Goal: Complete application form

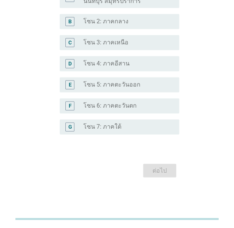
scroll to position [199, 0]
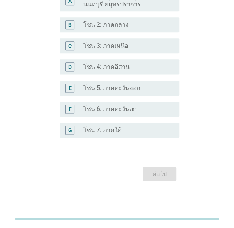
click at [125, 68] on label "โซน 4: ภาคอีสาน" at bounding box center [106, 67] width 46 height 8
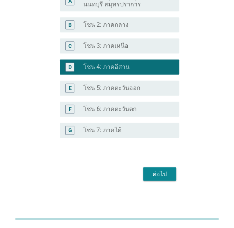
click at [159, 173] on div "ต่อไป" at bounding box center [159, 173] width 21 height 9
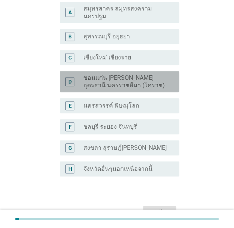
click at [126, 83] on label "ขอนแก่น [PERSON_NAME] อุดรธานี นครราชสีมา (โคราช)" at bounding box center [124, 81] width 83 height 15
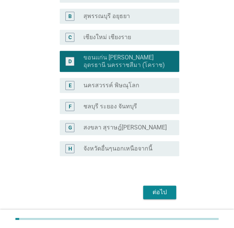
scroll to position [123, 0]
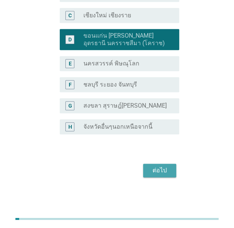
click at [164, 176] on button "ต่อไป" at bounding box center [159, 170] width 33 height 14
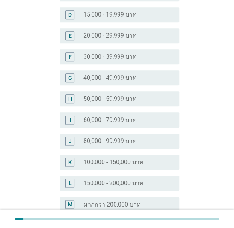
scroll to position [150, 0]
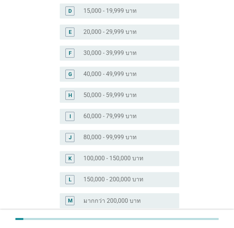
click at [112, 160] on label "100,000 - 150,000 บาท" at bounding box center [113, 158] width 60 height 8
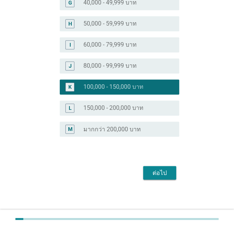
scroll to position [224, 0]
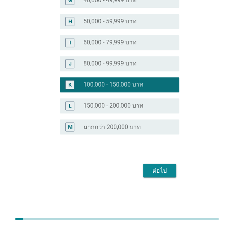
click at [150, 168] on div "ต่อไป" at bounding box center [159, 170] width 21 height 9
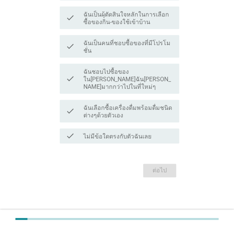
scroll to position [0, 0]
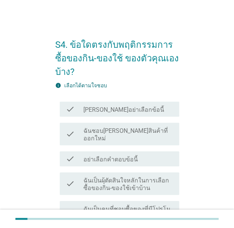
click at [109, 126] on div "check_box_outline_blank ฉันชอบ[PERSON_NAME]สินค้าที่ออกใหม่" at bounding box center [127, 134] width 89 height 17
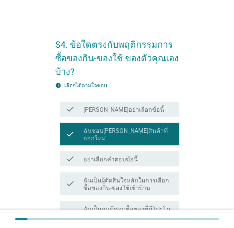
click at [136, 180] on label "ฉันเป็นผุ้ตัดสินใจหลักในการเลือกซื้อของกิน-ของใช้เข้าบ้าน" at bounding box center [127, 184] width 89 height 15
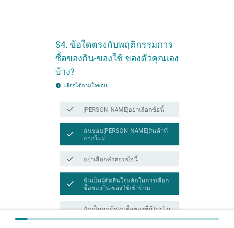
scroll to position [75, 0]
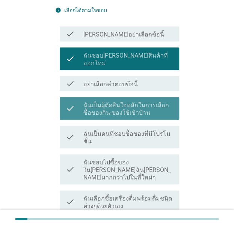
click at [132, 101] on label "ฉันเป็นผุ้ตัดสินใจหลักในการเลือกซื้อของกิน-ของใช้เข้าบ้าน" at bounding box center [127, 108] width 89 height 15
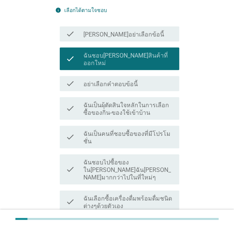
click at [135, 123] on div "check check_box_outline_blank ฉันเป็นคนที่ชอบซื้อของที่มีโปรโมชั่น" at bounding box center [117, 137] width 124 height 29
click at [139, 134] on div "check check_box_outline_blank ฉันเป็นคนที่ชอบซื้อของที่มีโปรโมชั่น" at bounding box center [117, 137] width 124 height 29
click at [146, 130] on label "ฉันเป็นคนที่ชอบซื้อของที่มีโปรโมชั่น" at bounding box center [127, 137] width 89 height 15
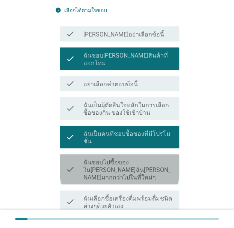
click at [153, 159] on label "ฉันชอบไปซื้อของใน[PERSON_NAME]ฉัน[PERSON_NAME]มากกว่าไปในที่ใหม่ๆ" at bounding box center [127, 170] width 89 height 23
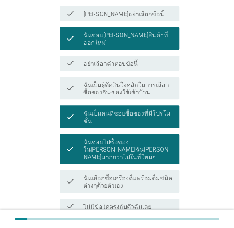
scroll to position [113, 0]
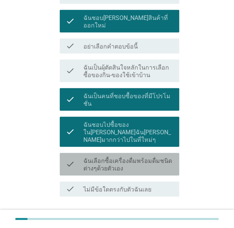
click at [154, 157] on label "ฉันเลือกซื้อเครื่องดื่มพร้อมดื่มชนิดต่างๆด้วยตัวเอง" at bounding box center [127, 164] width 89 height 15
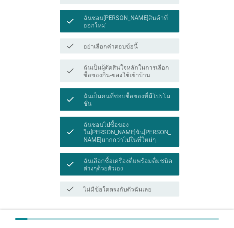
click at [165, 219] on div "ต่อไป" at bounding box center [159, 223] width 21 height 9
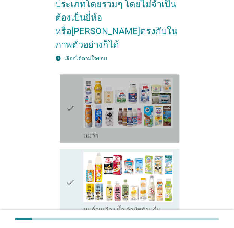
click at [74, 92] on icon "check" at bounding box center [70, 108] width 9 height 62
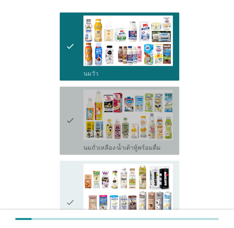
click at [79, 122] on div "check" at bounding box center [75, 120] width 18 height 62
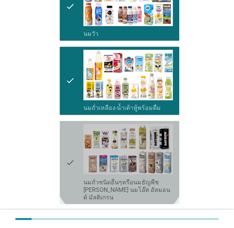
click at [79, 124] on div "check" at bounding box center [75, 162] width 18 height 77
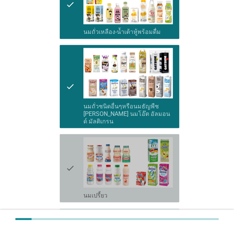
click at [74, 145] on icon "check" at bounding box center [70, 168] width 9 height 62
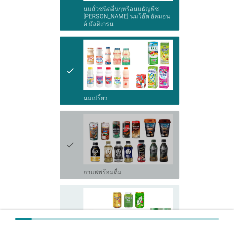
click at [74, 148] on icon "check" at bounding box center [70, 145] width 9 height 62
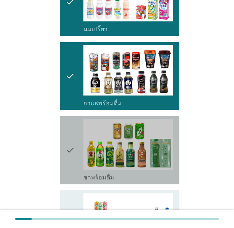
click at [74, 148] on icon "check" at bounding box center [70, 150] width 9 height 62
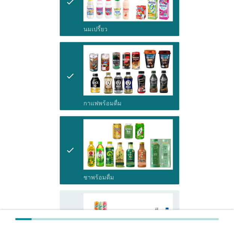
scroll to position [575, 0]
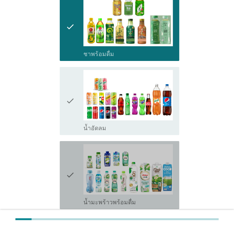
click at [67, 141] on div "check check_box_outline_blank น้ำมะพร้าวพร้อมดื่ม" at bounding box center [120, 175] width 120 height 68
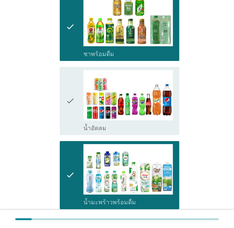
click at [67, 100] on icon "check" at bounding box center [70, 101] width 9 height 62
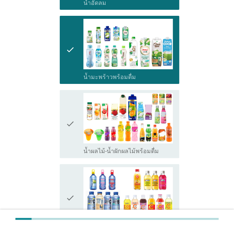
click at [69, 123] on icon "check" at bounding box center [70, 124] width 9 height 62
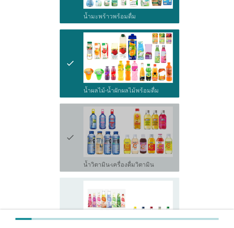
click at [68, 130] on icon "check" at bounding box center [70, 137] width 9 height 62
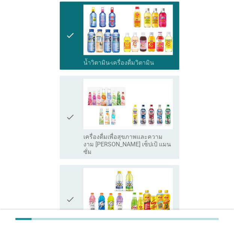
scroll to position [866, 0]
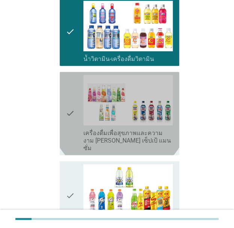
click at [67, 119] on icon "check" at bounding box center [70, 113] width 9 height 77
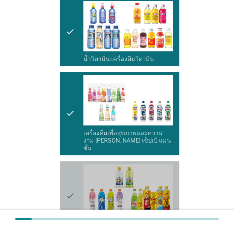
click at [67, 185] on icon "check" at bounding box center [70, 195] width 9 height 62
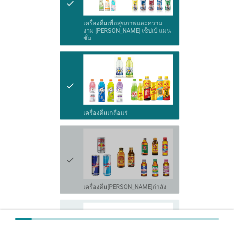
click at [69, 140] on icon "check" at bounding box center [70, 159] width 9 height 62
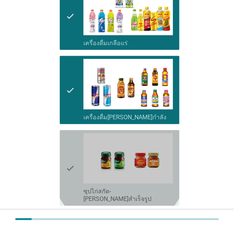
click at [69, 140] on icon "check" at bounding box center [70, 168] width 9 height 70
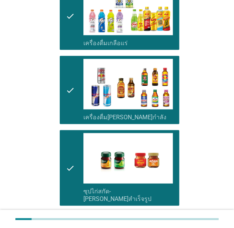
scroll to position [1090, 0]
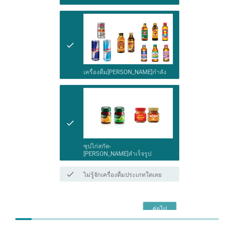
click at [148, 202] on button "ต่อไป" at bounding box center [159, 209] width 33 height 14
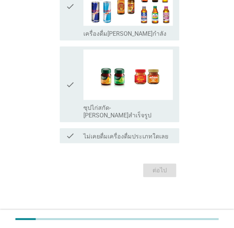
scroll to position [0, 0]
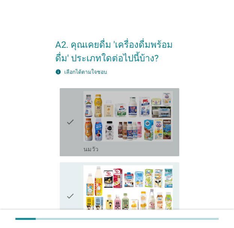
click at [75, 127] on div "check" at bounding box center [75, 122] width 18 height 62
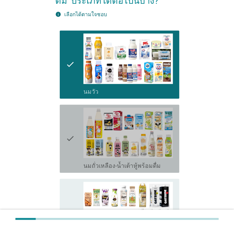
click at [75, 129] on div "check" at bounding box center [75, 138] width 18 height 62
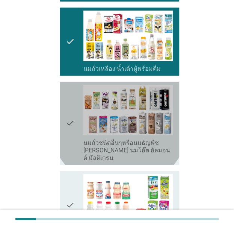
click at [72, 135] on icon "check" at bounding box center [70, 123] width 9 height 77
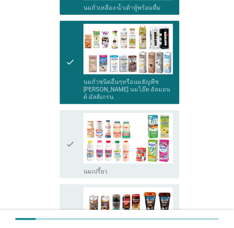
click at [72, 135] on icon "check" at bounding box center [70, 144] width 9 height 62
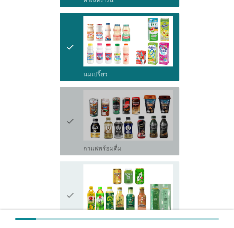
click at [72, 135] on icon "check" at bounding box center [70, 121] width 9 height 62
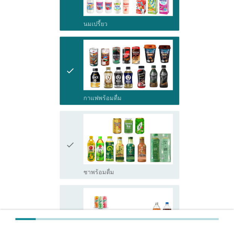
scroll to position [367, 0]
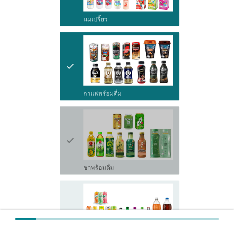
click at [72, 135] on icon "check" at bounding box center [70, 140] width 9 height 62
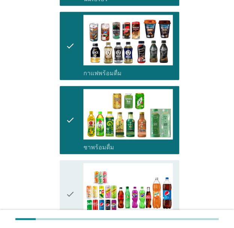
scroll to position [399, 0]
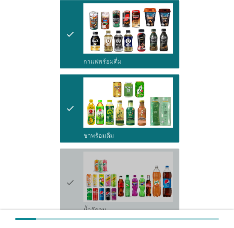
click at [61, 148] on div "check check_box_outline_blank น้ำอัดลม" at bounding box center [120, 182] width 120 height 68
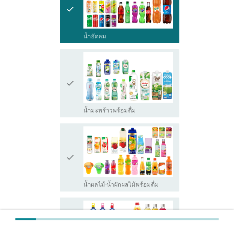
scroll to position [572, 0]
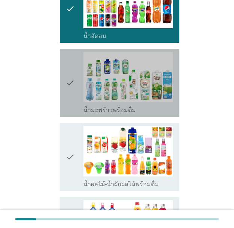
click at [67, 99] on icon "check" at bounding box center [70, 83] width 9 height 62
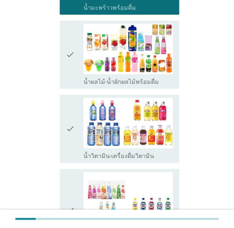
scroll to position [679, 0]
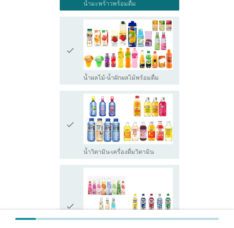
click at [77, 36] on div "check" at bounding box center [75, 51] width 18 height 62
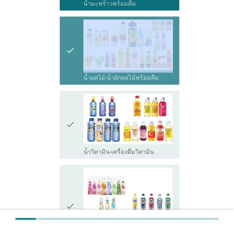
click at [77, 36] on div "check" at bounding box center [75, 51] width 18 height 62
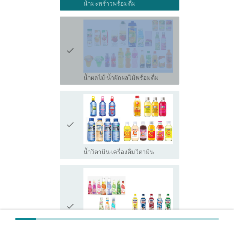
click at [77, 36] on div "check" at bounding box center [75, 51] width 18 height 62
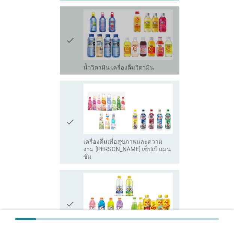
click at [74, 51] on div "check" at bounding box center [75, 40] width 18 height 62
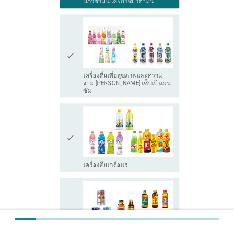
scroll to position [833, 0]
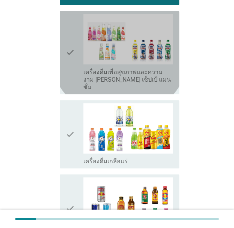
click at [74, 51] on div "check" at bounding box center [75, 52] width 18 height 77
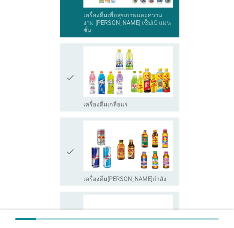
click at [71, 73] on icon "check" at bounding box center [70, 77] width 9 height 62
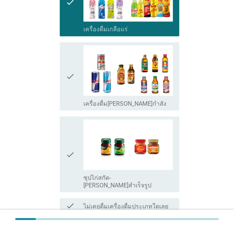
click at [68, 73] on icon "check" at bounding box center [70, 76] width 9 height 62
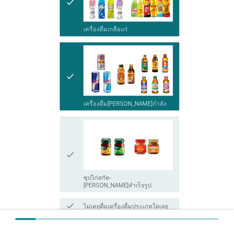
scroll to position [1009, 0]
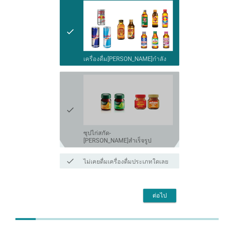
click at [64, 89] on div "check check_box_outline_blank ซุปไก่สกัด-[PERSON_NAME]สำเร็จรูป" at bounding box center [120, 109] width 120 height 76
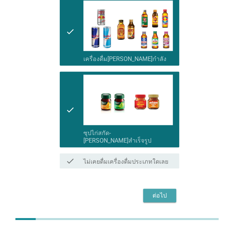
click at [148, 188] on button "ต่อไป" at bounding box center [159, 195] width 33 height 14
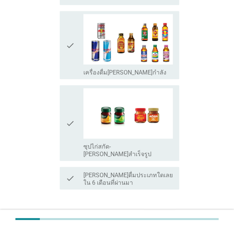
scroll to position [0, 0]
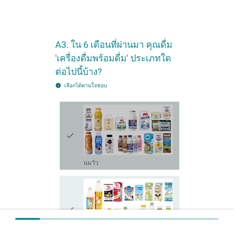
click at [71, 123] on icon "check" at bounding box center [70, 135] width 9 height 62
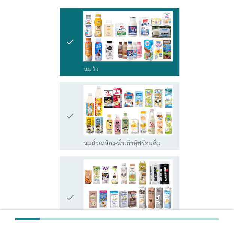
click at [78, 109] on div "check" at bounding box center [75, 116] width 18 height 62
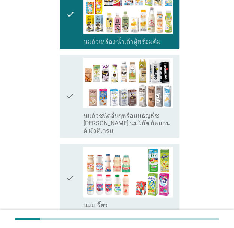
click at [75, 118] on div "check" at bounding box center [75, 96] width 18 height 77
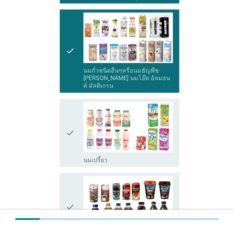
scroll to position [244, 0]
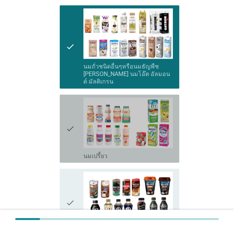
click at [72, 124] on icon "check" at bounding box center [70, 128] width 9 height 62
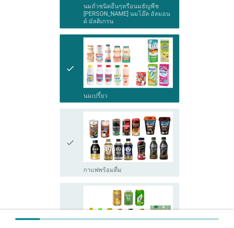
scroll to position [306, 0]
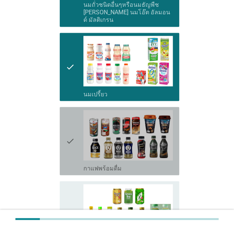
click at [76, 129] on div "check" at bounding box center [75, 141] width 18 height 62
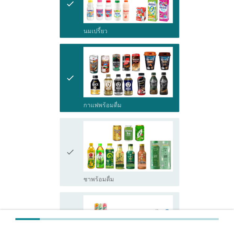
scroll to position [375, 0]
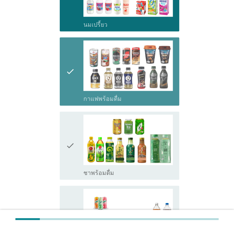
click at [74, 62] on icon "check" at bounding box center [70, 72] width 9 height 62
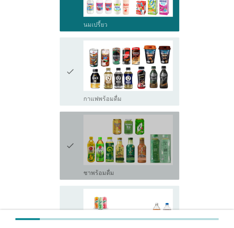
click at [68, 139] on icon "check" at bounding box center [70, 146] width 9 height 62
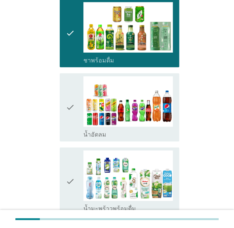
scroll to position [493, 0]
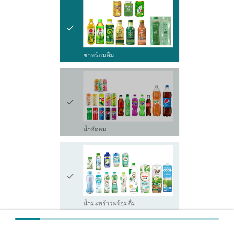
click at [68, 93] on icon "check" at bounding box center [70, 102] width 9 height 62
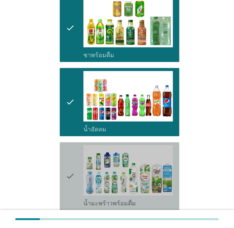
click at [74, 150] on icon "check" at bounding box center [70, 176] width 9 height 62
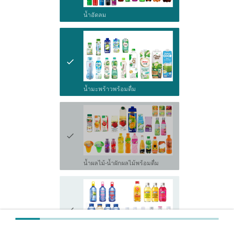
click at [78, 120] on div "check" at bounding box center [75, 136] width 18 height 62
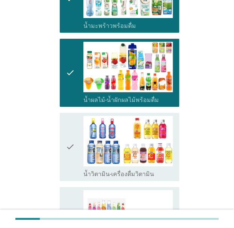
click at [72, 141] on icon "check" at bounding box center [70, 147] width 9 height 62
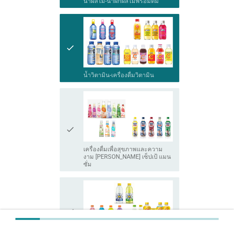
click at [67, 142] on icon "check" at bounding box center [70, 129] width 9 height 77
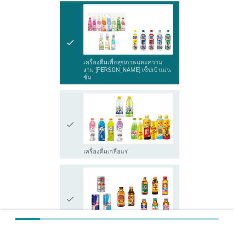
scroll to position [863, 0]
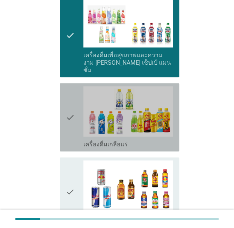
click at [67, 104] on icon "check" at bounding box center [70, 117] width 9 height 62
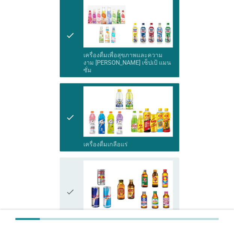
click at [68, 170] on icon "check" at bounding box center [70, 191] width 9 height 62
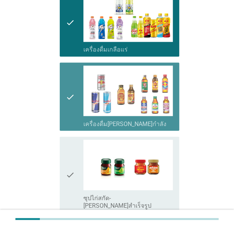
scroll to position [1030, 0]
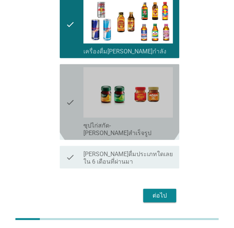
click at [66, 75] on icon "check" at bounding box center [70, 102] width 9 height 70
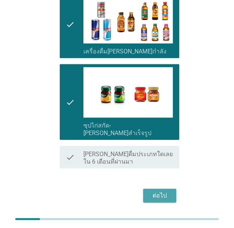
click at [148, 188] on button "ต่อไป" at bounding box center [159, 195] width 33 height 14
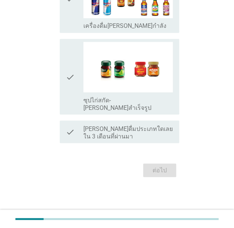
scroll to position [0, 0]
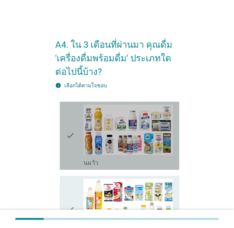
click at [64, 128] on div "check check_box_outline_blank [PERSON_NAME]" at bounding box center [120, 135] width 120 height 68
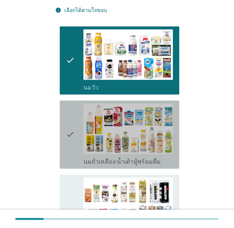
click at [77, 131] on div "check" at bounding box center [75, 134] width 18 height 62
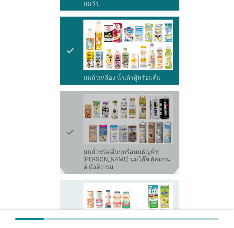
click at [72, 145] on icon "check" at bounding box center [70, 132] width 9 height 77
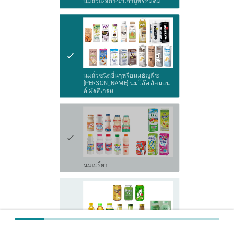
click at [71, 148] on icon "check" at bounding box center [70, 137] width 9 height 62
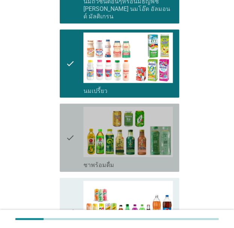
click at [72, 138] on icon "check" at bounding box center [70, 137] width 9 height 62
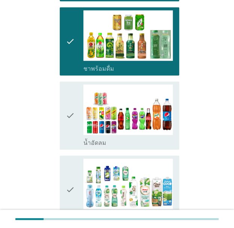
click at [71, 126] on icon "check" at bounding box center [70, 116] width 9 height 62
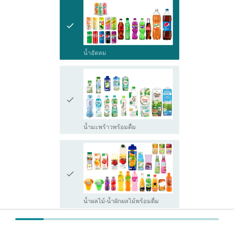
click at [71, 112] on icon "check" at bounding box center [70, 100] width 9 height 62
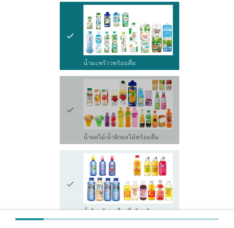
click at [67, 129] on icon "check" at bounding box center [70, 110] width 9 height 62
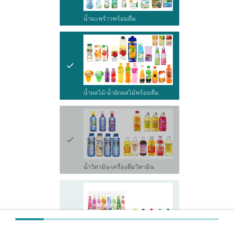
click at [67, 136] on icon "check" at bounding box center [70, 140] width 9 height 62
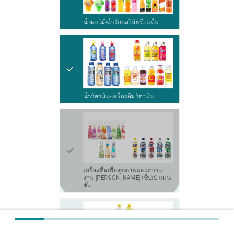
click at [67, 139] on icon "check" at bounding box center [70, 150] width 9 height 77
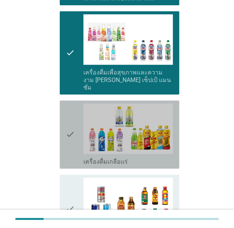
click at [66, 145] on icon "check" at bounding box center [70, 134] width 9 height 62
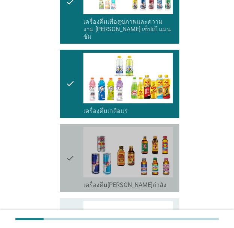
click at [66, 150] on icon "check" at bounding box center [70, 158] width 9 height 62
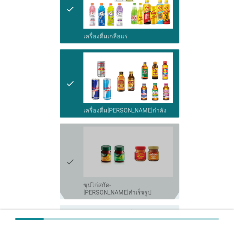
click at [66, 153] on icon "check" at bounding box center [70, 161] width 9 height 70
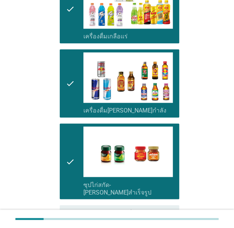
scroll to position [956, 0]
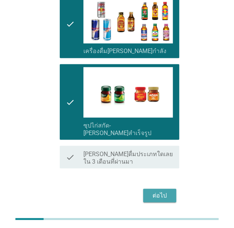
click at [161, 191] on div "ต่อไป" at bounding box center [159, 195] width 21 height 9
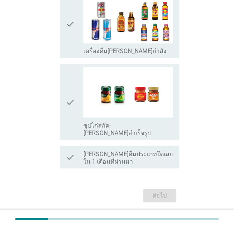
scroll to position [0, 0]
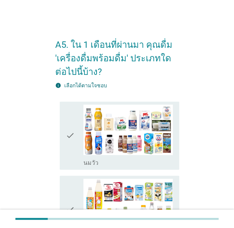
click at [66, 136] on icon "check" at bounding box center [70, 135] width 9 height 62
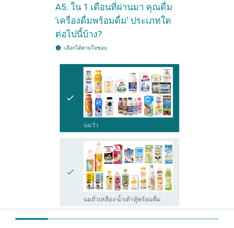
click at [78, 151] on div "check" at bounding box center [75, 172] width 18 height 62
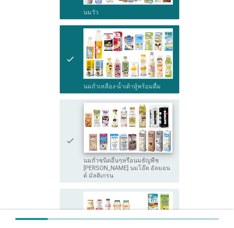
click at [85, 130] on img at bounding box center [128, 127] width 89 height 50
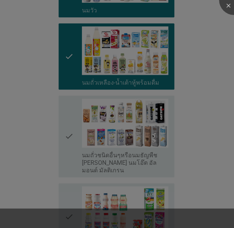
scroll to position [301, 0]
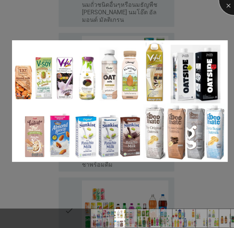
click at [233, 9] on div at bounding box center [234, 0] width 30 height 30
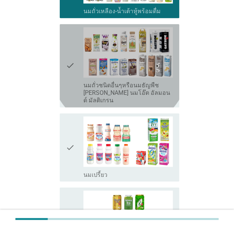
click at [72, 85] on icon "check" at bounding box center [70, 65] width 9 height 77
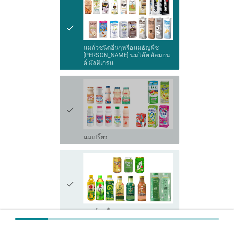
click at [75, 100] on div "check" at bounding box center [75, 110] width 18 height 62
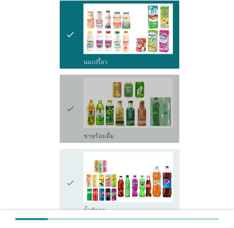
click at [74, 101] on div "check" at bounding box center [75, 108] width 18 height 62
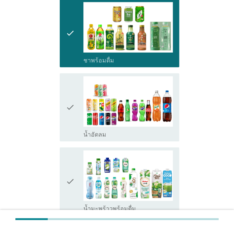
click at [77, 108] on div "check" at bounding box center [75, 107] width 18 height 62
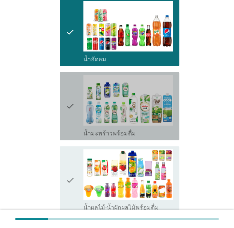
click at [77, 108] on div "check" at bounding box center [75, 106] width 18 height 62
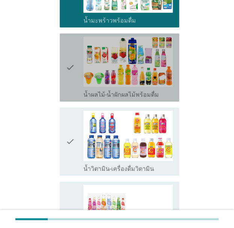
click at [75, 77] on div "check" at bounding box center [75, 67] width 18 height 62
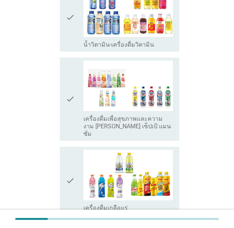
scroll to position [752, 0]
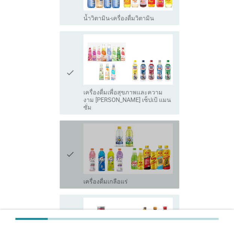
click at [79, 120] on div "check check_box เครื่องดื่มเกลือแร่" at bounding box center [120, 154] width 120 height 68
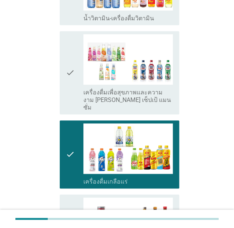
click at [80, 86] on div "check" at bounding box center [75, 72] width 18 height 77
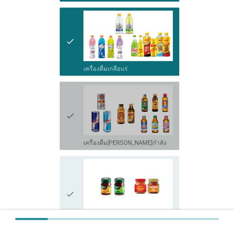
click at [80, 113] on div "check" at bounding box center [75, 116] width 18 height 62
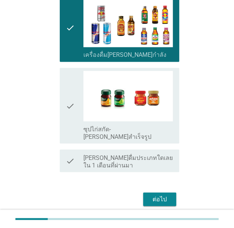
scroll to position [956, 0]
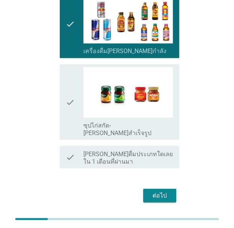
drag, startPoint x: 80, startPoint y: 105, endPoint x: 95, endPoint y: 115, distance: 17.7
click at [81, 104] on div "check" at bounding box center [75, 102] width 18 height 70
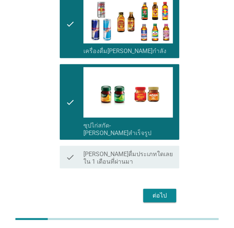
click at [150, 191] on div "ต่อไป" at bounding box center [159, 195] width 21 height 9
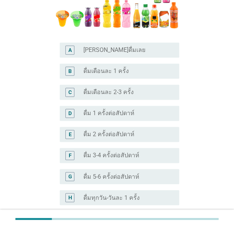
scroll to position [188, 0]
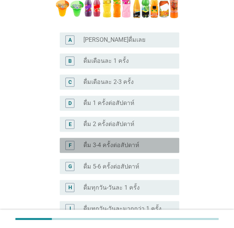
click at [127, 143] on label "ดื่ม 3-4 ครั้งต่อสัปดาห์" at bounding box center [111, 145] width 56 height 8
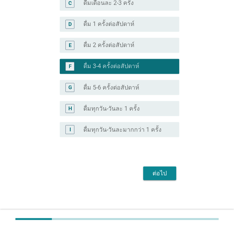
scroll to position [269, 0]
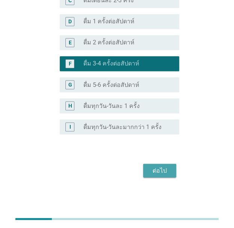
click at [165, 170] on div "ต่อไป" at bounding box center [159, 170] width 21 height 9
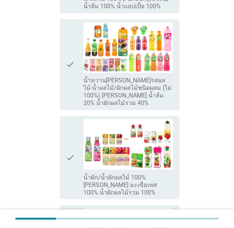
scroll to position [263, 0]
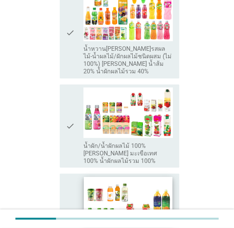
click at [147, 176] on img at bounding box center [128, 201] width 89 height 50
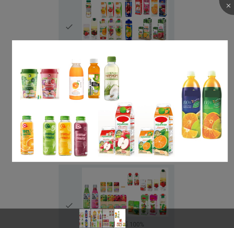
scroll to position [150, 0]
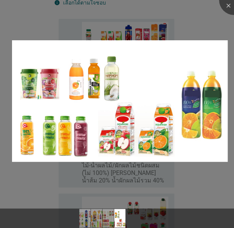
click at [229, 17] on div at bounding box center [117, 114] width 234 height 228
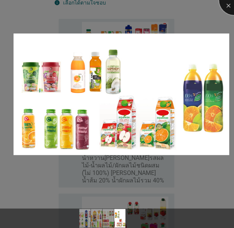
click at [231, 6] on div at bounding box center [234, 0] width 30 height 30
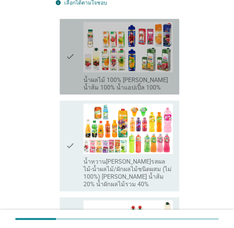
click at [79, 61] on div "check" at bounding box center [75, 57] width 18 height 70
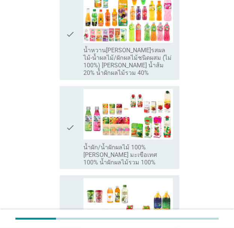
scroll to position [263, 0]
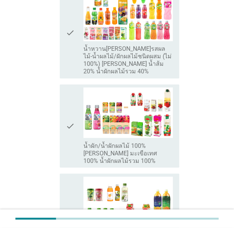
click at [72, 108] on icon "check" at bounding box center [70, 125] width 9 height 77
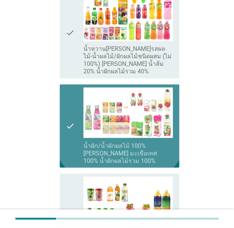
click at [72, 108] on icon "check" at bounding box center [70, 125] width 9 height 77
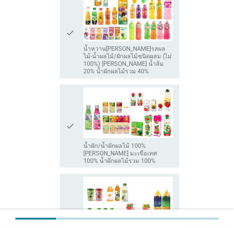
click at [83, 176] on div "check" at bounding box center [75, 214] width 18 height 77
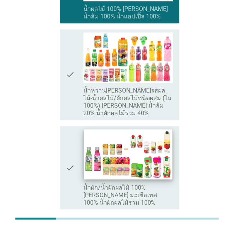
scroll to position [180, 0]
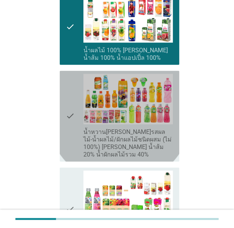
click at [109, 128] on label "น้ำหวาน[PERSON_NAME]รสผลไม้-น้ำผลไม้/ผักผลไม้ชนิดผสม (ไม่ 100%) [PERSON_NAME] น…" at bounding box center [127, 143] width 89 height 30
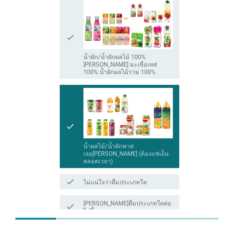
scroll to position [368, 0]
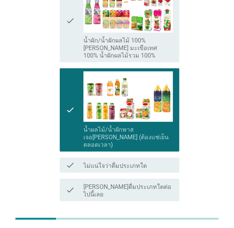
click at [163, 224] on div "ต่อไป" at bounding box center [159, 228] width 21 height 9
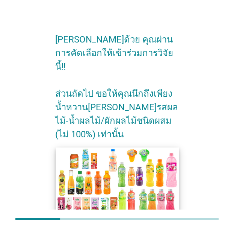
scroll to position [62, 0]
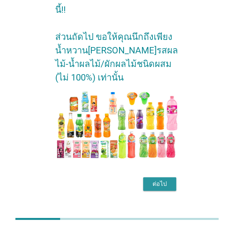
click at [153, 177] on button "ต่อไป" at bounding box center [159, 184] width 33 height 14
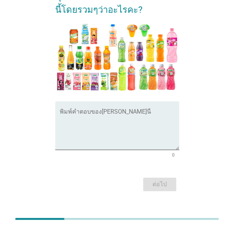
scroll to position [0, 0]
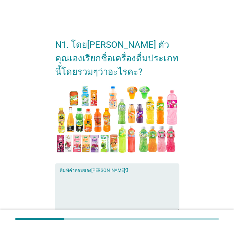
click at [91, 177] on textarea "พิมพ์คำตอบของคุณ ที่นี่" at bounding box center [120, 191] width 120 height 39
type textarea "o"
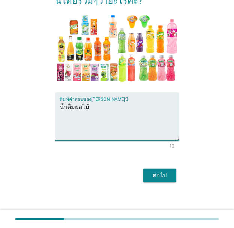
scroll to position [76, 0]
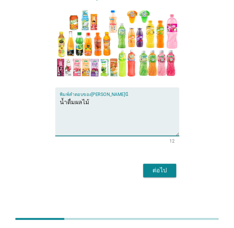
type textarea "น้ำดื่มผลไม้"
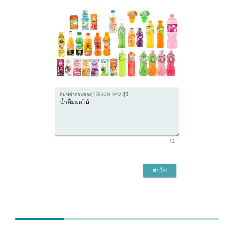
click at [152, 173] on div "ต่อไป" at bounding box center [159, 170] width 21 height 9
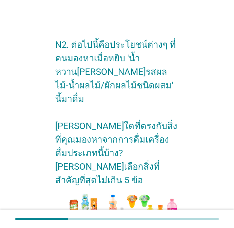
scroll to position [150, 0]
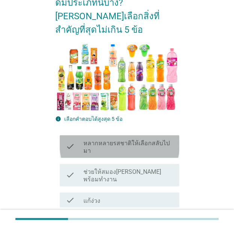
drag, startPoint x: 147, startPoint y: 122, endPoint x: 144, endPoint y: 126, distance: 5.1
click at [147, 135] on div "check check_box_outline_blank หลากหลายรสชาติให้เลือกสลับไปมา" at bounding box center [120, 146] width 120 height 23
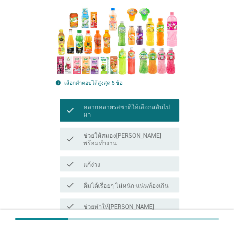
scroll to position [188, 0]
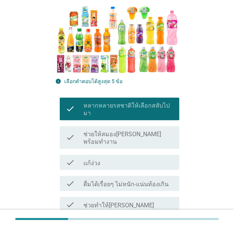
click at [144, 180] on label "ดื่มได้เรื่อยๆ ไม่หนัก-แน่นท้องเกิน" at bounding box center [125, 184] width 85 height 8
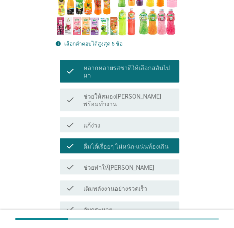
click at [138, 162] on div "check_box_outline_blank ช่วยทำให้[PERSON_NAME]" at bounding box center [127, 166] width 89 height 9
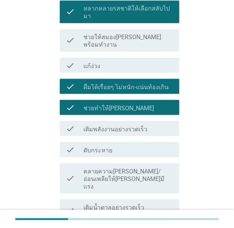
scroll to position [301, 0]
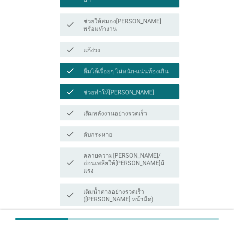
click at [135, 151] on label "คลายความ[PERSON_NAME]/อ่อนเพลียให้[PERSON_NAME]มีแรง" at bounding box center [127, 162] width 89 height 23
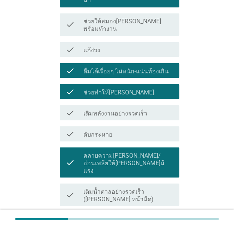
click at [134, 188] on label "เติมน้ำตาลอย่างรวดเร็ว ([PERSON_NAME] หน้ามืด)" at bounding box center [127, 195] width 89 height 15
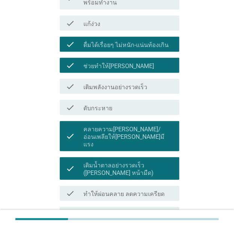
scroll to position [376, 0]
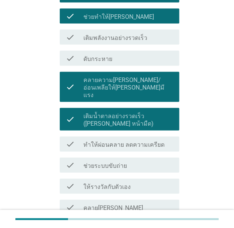
click at [142, 139] on div "check_box_outline_blank ทำให้ผ่อนคลาย ลดความเครียด" at bounding box center [127, 143] width 89 height 9
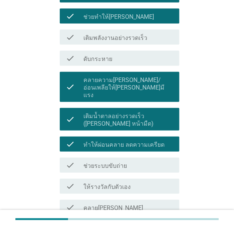
click at [146, 182] on div "check_box_outline_blank ให้รางวัลกับตัวเอง" at bounding box center [127, 186] width 89 height 9
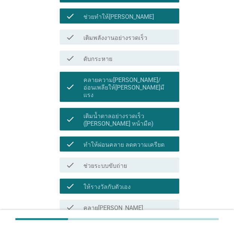
scroll to position [451, 0]
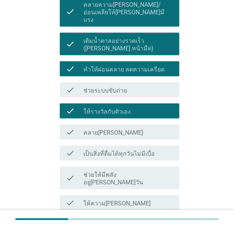
click at [150, 150] on label "เป็นสิ่งที่ดื่มได้ทุกวันไม่มีเบื่อ" at bounding box center [118, 154] width 71 height 8
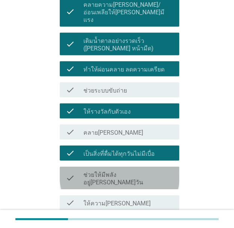
click at [144, 170] on div "check_box_outline_blank ช่วยให้มีพลังอยู่[PERSON_NAME]วัน" at bounding box center [127, 178] width 89 height 17
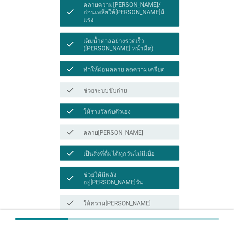
click at [146, 167] on div "check check_box_outline_blank ช่วยให้มีพลังอยู่[PERSON_NAME]วัน" at bounding box center [120, 178] width 120 height 23
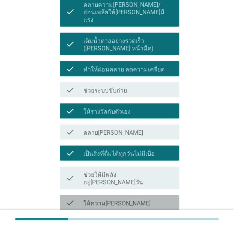
click at [152, 198] on div "check_box_outline_blank ให้ความ[PERSON_NAME]" at bounding box center [127, 202] width 89 height 9
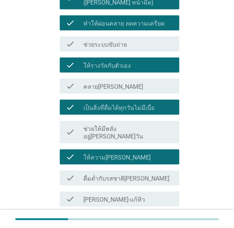
scroll to position [526, 0]
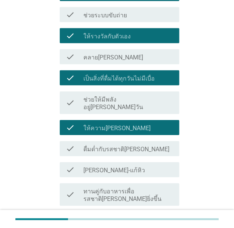
click at [153, 138] on div "check check_box_outline_blank ดื่มด่ำกับรสชาติ[PERSON_NAME]" at bounding box center [117, 148] width 124 height 21
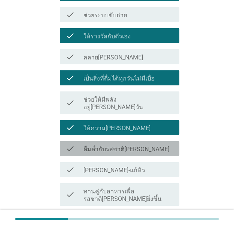
click at [150, 141] on div "check check_box_outline_blank ดื่มด่ำกับรสชาติ[PERSON_NAME]" at bounding box center [120, 148] width 120 height 15
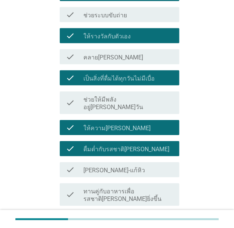
click at [149, 145] on label "ดื่มด่ำกับรสชาติ[PERSON_NAME]" at bounding box center [126, 149] width 86 height 8
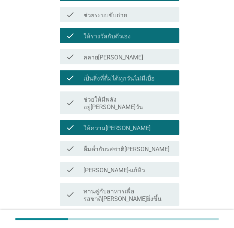
click at [147, 165] on div "check_box_outline_blank [PERSON_NAME]-แก้หิว" at bounding box center [127, 169] width 89 height 9
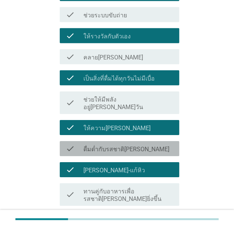
click at [151, 145] on label "ดื่มด่ำกับรสชาติ[PERSON_NAME]" at bounding box center [126, 149] width 86 height 8
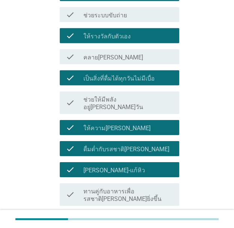
click at [145, 188] on label "ทานคู่กับอาหารเพื่อรสชาติ[PERSON_NAME]ยิ่งขึ้น" at bounding box center [127, 195] width 89 height 15
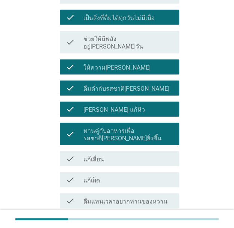
scroll to position [601, 0]
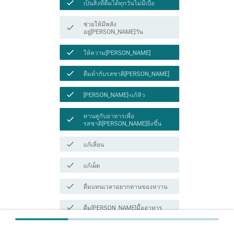
click at [124, 183] on label "ดื่มแทนเวลาอยากทานของหวาน" at bounding box center [125, 187] width 84 height 8
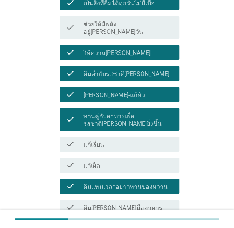
click at [127, 160] on div "check_box_outline_blank แก้เผ็ด" at bounding box center [127, 164] width 89 height 9
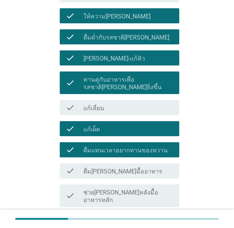
scroll to position [639, 0]
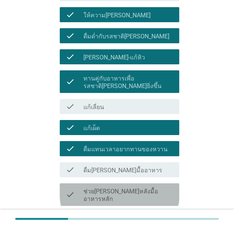
click at [145, 188] on label "ช่วย[PERSON_NAME]หลังมื้ออาหารหลัก" at bounding box center [127, 195] width 89 height 15
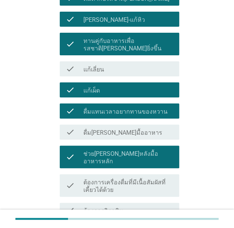
click at [158, 179] on label "ต้องการเครื่องดื่มที่มีเนื้อสัมผัสที่เคี้ยวได้ด้วย" at bounding box center [127, 186] width 89 height 15
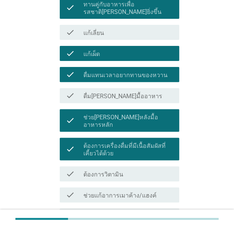
scroll to position [714, 0]
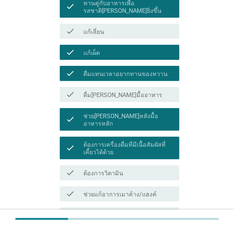
click at [148, 165] on div "check check_box_outline_blank ต้องการวิตามิน" at bounding box center [120, 172] width 120 height 15
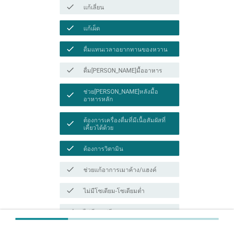
scroll to position [639, 0]
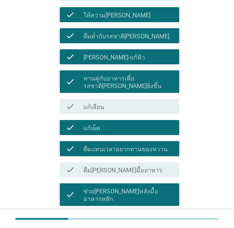
click at [128, 209] on div "check check_box ต้องการเครื่องดื่มที่มีเนื้อสัมผัสที่เคี้ยวได้ด้วย" at bounding box center [117, 223] width 124 height 29
click at [133, 188] on label "ช่วย[PERSON_NAME]หลังมื้ออาหารหลัก" at bounding box center [127, 195] width 89 height 15
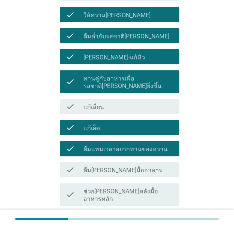
drag, startPoint x: 138, startPoint y: 160, endPoint x: 138, endPoint y: 169, distance: 9.4
click at [138, 216] on label "ต้องการเครื่องดื่มที่มีเนื้อสัมผัสที่เคี้ยวได้ด้วย" at bounding box center [127, 223] width 89 height 15
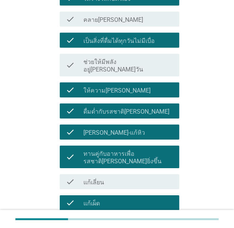
drag, startPoint x: 125, startPoint y: 174, endPoint x: 131, endPoint y: 156, distance: 18.4
click at [126, 221] on label "ดื่มแทนเวลาอยากทานของหวาน" at bounding box center [125, 225] width 84 height 8
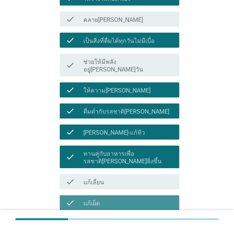
click at [132, 198] on div "check_box_outline_blank แก้เผ็ด" at bounding box center [127, 202] width 89 height 9
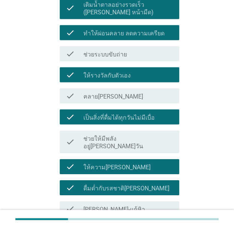
scroll to position [489, 0]
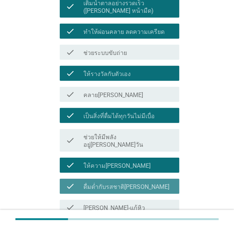
click at [131, 183] on label "ดื่มด่ำกับรสชาติ[PERSON_NAME]" at bounding box center [126, 187] width 86 height 8
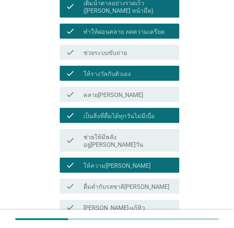
click at [131, 183] on label "ดื่มด่ำกับรสชาติ[PERSON_NAME]" at bounding box center [126, 187] width 86 height 8
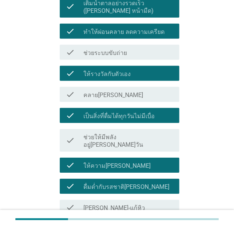
click at [128, 157] on div "check check_box_outline_blank ให้ความ[PERSON_NAME]" at bounding box center [120, 164] width 120 height 15
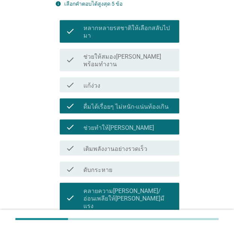
scroll to position [226, 0]
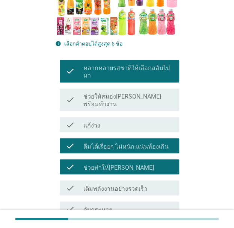
click at [132, 142] on label "ดื่มได้เรื่อยๆ ไม่หนัก-แน่นท้องเกิน" at bounding box center [125, 146] width 85 height 8
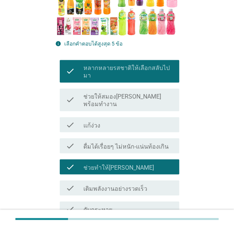
scroll to position [338, 0]
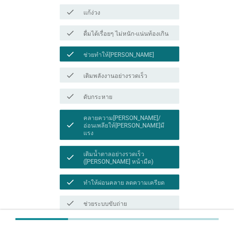
click at [137, 114] on label "คลายความ[PERSON_NAME]/อ่อนเพลียให้[PERSON_NAME]มีแรง" at bounding box center [127, 125] width 89 height 23
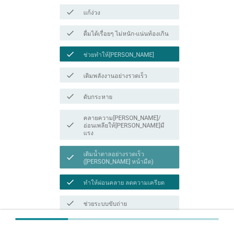
click at [135, 148] on div "check_box เติมน้ำตาลอย่างรวดเร็ว ([PERSON_NAME] หน้ามืด)" at bounding box center [127, 156] width 89 height 17
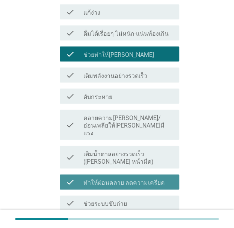
click at [133, 177] on div "check_box_outline_blank ทำให้ผ่อนคลาย ลดความเครียด" at bounding box center [127, 181] width 89 height 9
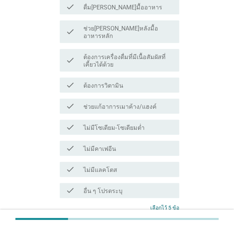
scroll to position [808, 0]
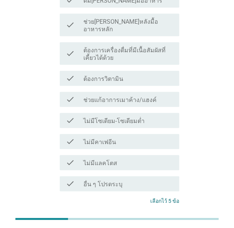
click at [156, 222] on button "ต่อไป" at bounding box center [159, 229] width 33 height 14
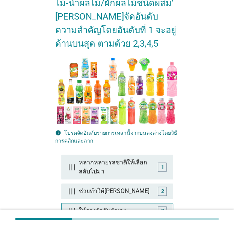
scroll to position [150, 0]
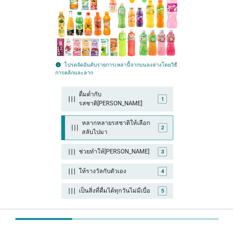
click at [96, 121] on div "หลากหลายรสชาติให้เลือกสลับไปมา" at bounding box center [119, 127] width 80 height 24
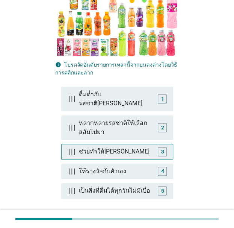
scroll to position [206, 0]
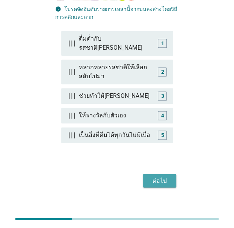
click at [150, 176] on div "ต่อไป" at bounding box center [159, 180] width 21 height 9
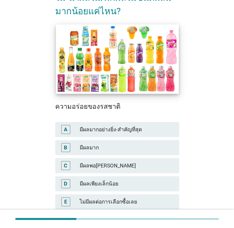
scroll to position [89, 0]
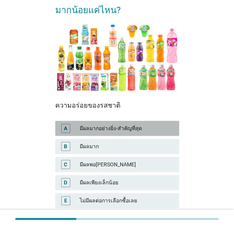
click at [97, 124] on div "มีผลมากอย่างยิ่ง-สำคัญที่สุด" at bounding box center [126, 128] width 93 height 9
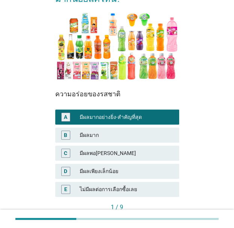
scroll to position [100, 0]
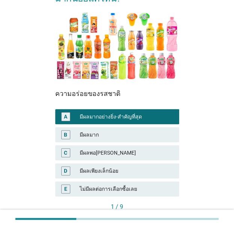
click at [163, 216] on div "ต่อไป" at bounding box center [162, 220] width 21 height 8
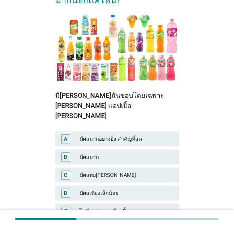
scroll to position [99, 0]
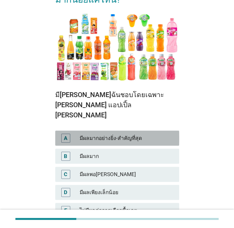
click at [100, 130] on div "A มีผลมากอย่างยิ่ง-สำคัญที่สุด" at bounding box center [117, 137] width 124 height 15
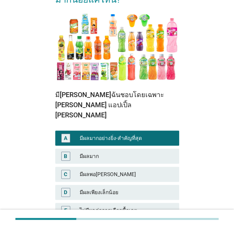
scroll to position [144, 0]
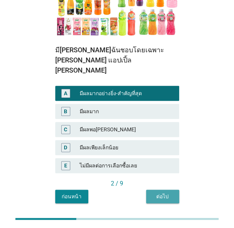
click at [164, 192] on div "ต่อไป" at bounding box center [162, 196] width 21 height 8
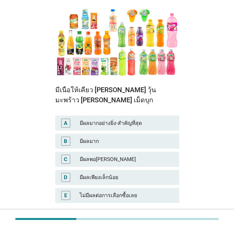
scroll to position [104, 0]
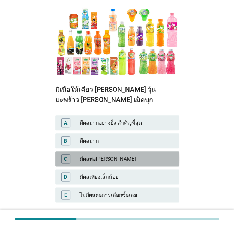
click at [95, 154] on div "มีผลพอ[PERSON_NAME]" at bounding box center [126, 158] width 93 height 9
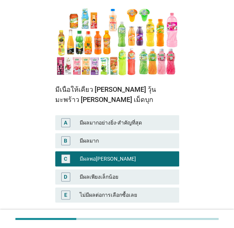
click at [150, 219] on button "ต่อไป" at bounding box center [162, 226] width 33 height 14
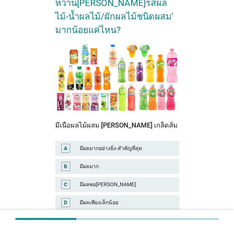
scroll to position [69, 0]
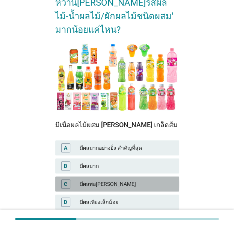
click at [86, 179] on div "มีผลพอ[PERSON_NAME]" at bounding box center [126, 183] width 93 height 9
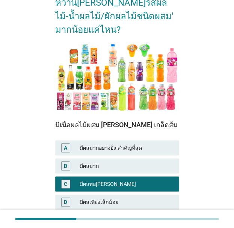
scroll to position [134, 0]
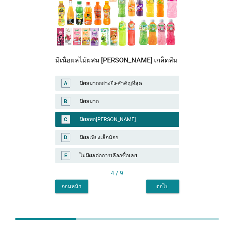
click at [153, 180] on div "N4. แต่ละปัจจัยมีผลต่อคุณในการเลือกยี่ห้อ 'น้ำหวาน[PERSON_NAME]รสผลไม้-น้ำผลไม้…" at bounding box center [117, 45] width 136 height 309
drag, startPoint x: 153, startPoint y: 180, endPoint x: 150, endPoint y: 174, distance: 6.4
click at [150, 174] on div "N4. แต่ละปัจจัยมีผลต่อคุณในการเลือกยี่ห้อ 'น้ำหวาน[PERSON_NAME]รสผลไม้-น้ำผลไม้…" at bounding box center [117, 45] width 136 height 309
click at [150, 179] on button "ต่อไป" at bounding box center [162, 186] width 33 height 14
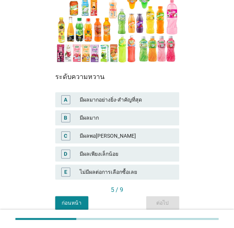
scroll to position [118, 0]
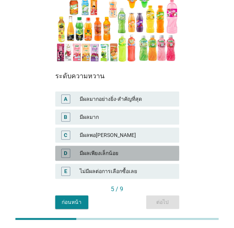
click at [83, 145] on div "D มีผลเพียงเล็กน้อย" at bounding box center [117, 152] width 124 height 15
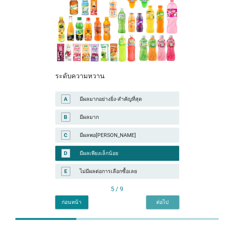
click at [162, 195] on button "ต่อไป" at bounding box center [162, 202] width 33 height 14
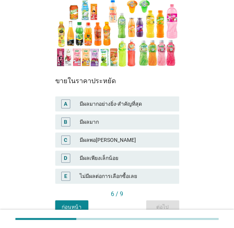
scroll to position [122, 0]
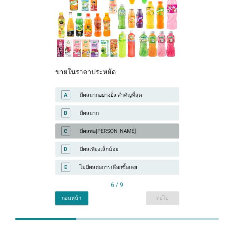
click at [96, 126] on div "มีผลพอ[PERSON_NAME]" at bounding box center [126, 130] width 93 height 9
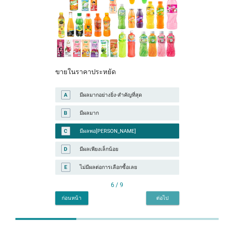
click at [152, 194] on div "ต่อไป" at bounding box center [162, 198] width 21 height 8
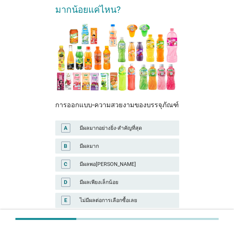
scroll to position [107, 0]
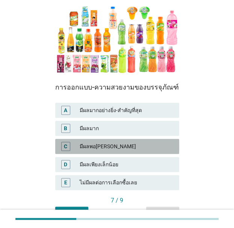
click at [95, 142] on div "มีผลพอ[PERSON_NAME]" at bounding box center [126, 146] width 93 height 9
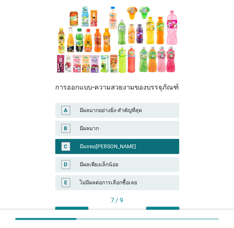
click at [159, 206] on button "ต่อไป" at bounding box center [162, 213] width 33 height 14
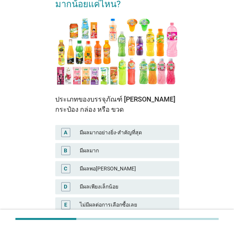
scroll to position [95, 0]
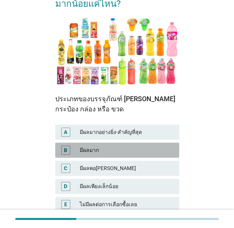
click at [98, 142] on div "B มีผลมาก" at bounding box center [117, 149] width 124 height 15
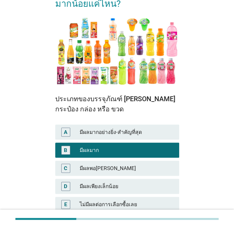
scroll to position [144, 0]
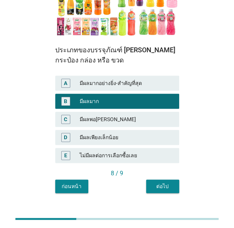
click at [159, 182] on div "N4. แต่ละปัจจัยมีผลต่อคุณในการเลือกยี่ห้อ 'น้ำหวาน[PERSON_NAME]รสผลไม้-น้ำผลไม้…" at bounding box center [117, 39] width 136 height 319
click at [153, 182] on div "ต่อไป" at bounding box center [162, 186] width 21 height 8
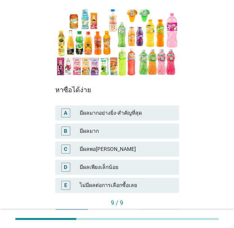
scroll to position [105, 0]
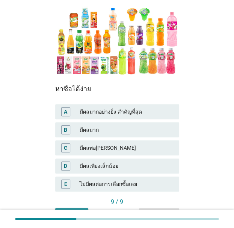
click at [113, 140] on div "C มีผลพอ[PERSON_NAME]" at bounding box center [117, 147] width 124 height 15
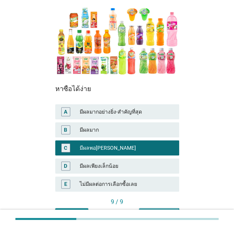
click at [152, 208] on button "คำถามต่อไป" at bounding box center [159, 215] width 40 height 14
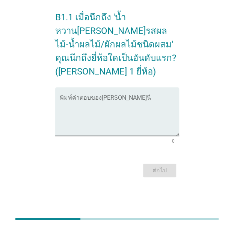
scroll to position [0, 0]
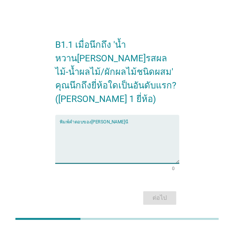
click at [88, 124] on textarea "พิมพ์คำตอบของคุณ ที่นี่" at bounding box center [120, 143] width 120 height 39
type textarea "ก"
click at [68, 124] on textarea "deedo" at bounding box center [120, 143] width 120 height 39
type textarea "deedo"
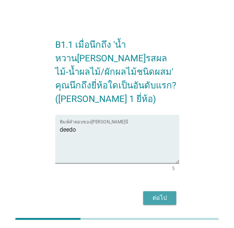
click at [150, 193] on div "ต่อไป" at bounding box center [159, 197] width 21 height 9
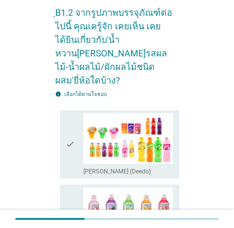
scroll to position [35, 0]
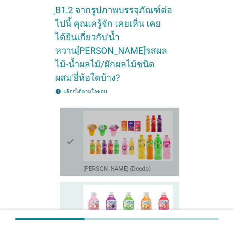
click at [78, 142] on div "check" at bounding box center [75, 142] width 18 height 62
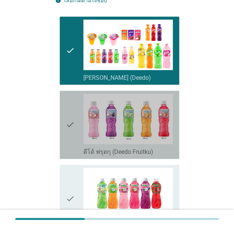
click at [76, 130] on div "check" at bounding box center [75, 125] width 18 height 62
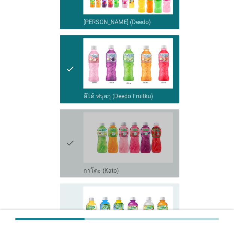
click at [79, 118] on div "check" at bounding box center [75, 143] width 18 height 62
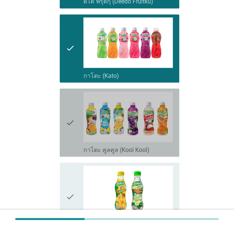
click at [77, 121] on div "check" at bounding box center [75, 122] width 18 height 62
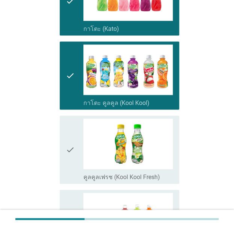
scroll to position [324, 0]
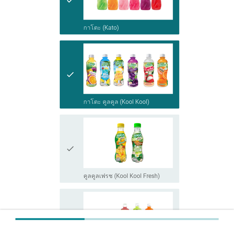
click at [76, 43] on div "check" at bounding box center [75, 74] width 18 height 62
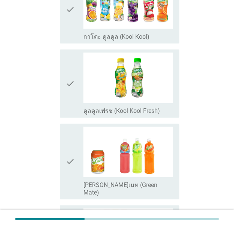
scroll to position [294, 0]
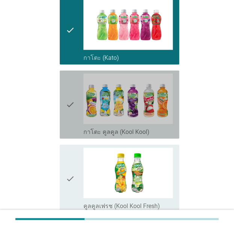
click at [71, 99] on icon "check" at bounding box center [70, 104] width 9 height 62
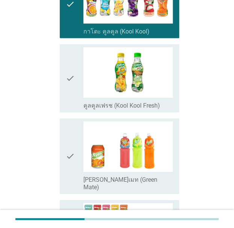
scroll to position [428, 0]
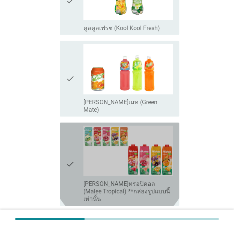
click at [77, 135] on div "check" at bounding box center [75, 164] width 18 height 77
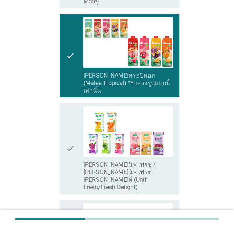
click at [76, 140] on div "check" at bounding box center [75, 148] width 18 height 85
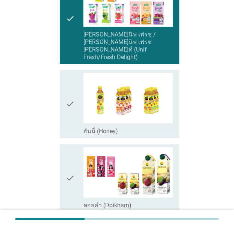
click at [69, 147] on icon "check" at bounding box center [70, 178] width 9 height 62
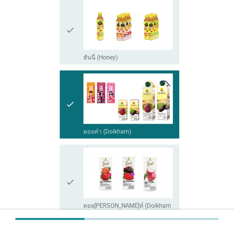
click at [69, 147] on icon "check" at bounding box center [70, 182] width 9 height 70
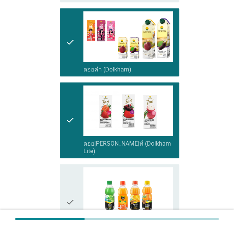
click at [69, 167] on icon "check" at bounding box center [70, 202] width 9 height 70
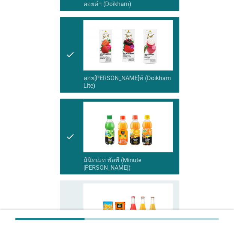
click at [68, 183] on icon "check" at bounding box center [70, 218] width 9 height 70
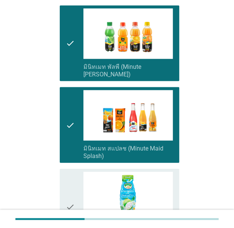
click at [71, 171] on icon "check" at bounding box center [70, 206] width 9 height 70
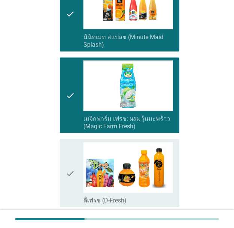
scroll to position [1116, 0]
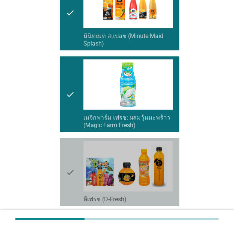
click at [70, 141] on icon "check" at bounding box center [70, 172] width 9 height 62
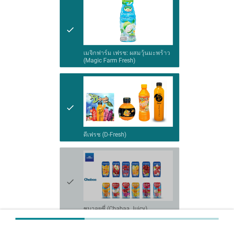
click at [70, 150] on icon "check" at bounding box center [70, 181] width 9 height 62
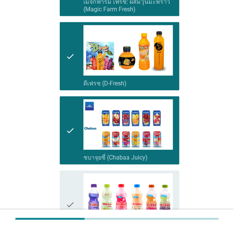
click at [70, 173] on icon "check" at bounding box center [70, 204] width 9 height 62
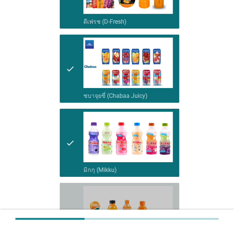
click at [69, 186] on icon "check" at bounding box center [70, 221] width 9 height 70
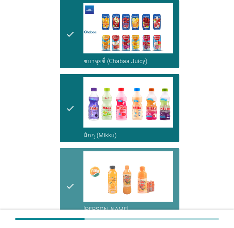
click at [71, 151] on icon "check" at bounding box center [70, 186] width 9 height 70
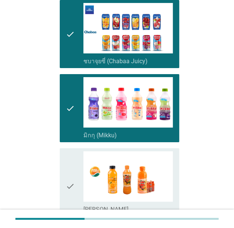
scroll to position [1368, 0]
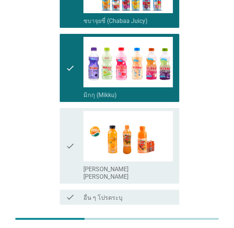
click at [154, 223] on div "ต่อไป" at bounding box center [117, 232] width 124 height 18
click at [153, 227] on div "ต่อไป" at bounding box center [159, 231] width 21 height 9
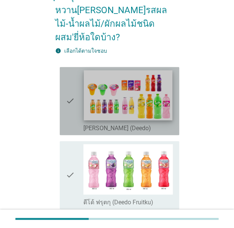
click at [100, 100] on img at bounding box center [128, 95] width 89 height 50
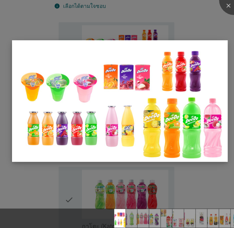
scroll to position [94, 0]
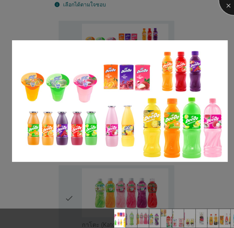
click at [225, 3] on div at bounding box center [234, 0] width 30 height 30
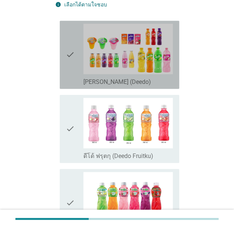
click at [71, 59] on icon "check" at bounding box center [70, 55] width 9 height 62
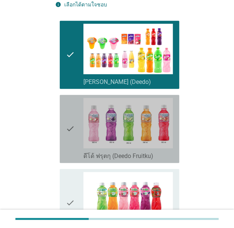
click at [74, 111] on icon "check" at bounding box center [70, 129] width 9 height 62
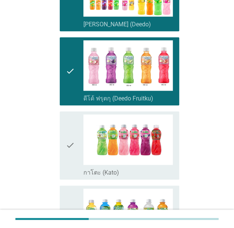
click at [75, 124] on div "check" at bounding box center [75, 145] width 18 height 62
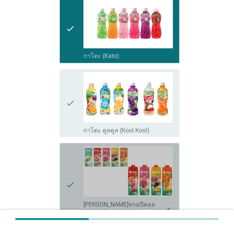
click at [69, 177] on icon "check" at bounding box center [70, 184] width 9 height 77
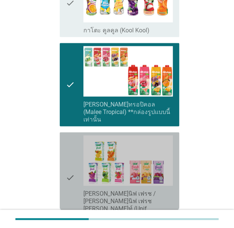
click at [70, 150] on icon "check" at bounding box center [70, 177] width 9 height 85
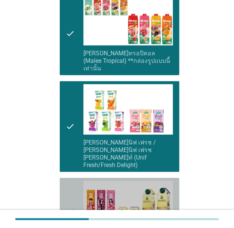
click at [69, 181] on icon "check" at bounding box center [70, 212] width 9 height 62
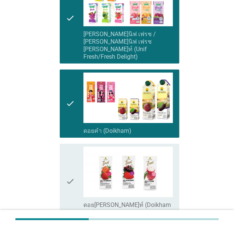
click at [69, 162] on icon "check" at bounding box center [70, 182] width 9 height 70
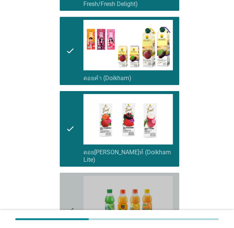
click at [66, 177] on icon "check" at bounding box center [70, 211] width 9 height 70
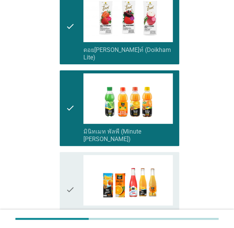
click at [68, 155] on icon "check" at bounding box center [70, 190] width 9 height 70
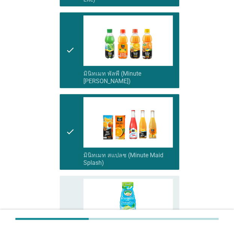
click at [68, 179] on icon "check" at bounding box center [70, 214] width 9 height 70
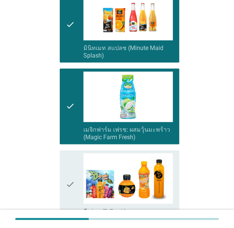
scroll to position [852, 0]
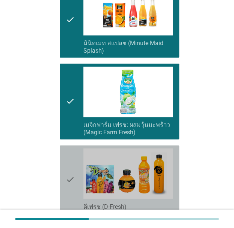
click at [69, 148] on icon "check" at bounding box center [70, 179] width 9 height 62
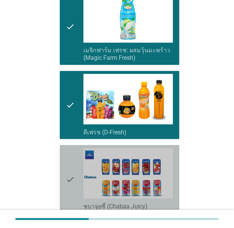
click at [68, 150] on icon "check" at bounding box center [70, 179] width 9 height 62
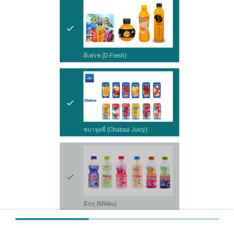
click at [68, 151] on icon "check" at bounding box center [70, 176] width 9 height 62
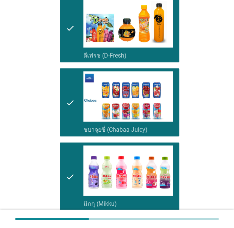
scroll to position [1045, 0]
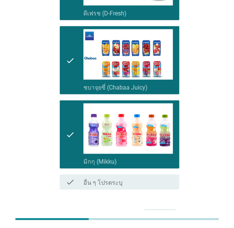
click at [147, 209] on button "ต่อไป" at bounding box center [159, 216] width 33 height 14
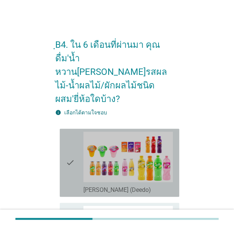
click at [78, 132] on div "check" at bounding box center [75, 163] width 18 height 62
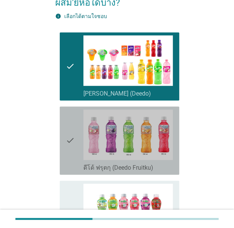
click at [77, 124] on div "check" at bounding box center [75, 140] width 18 height 62
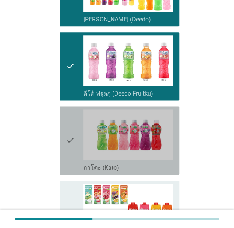
click at [74, 116] on icon "check" at bounding box center [70, 140] width 9 height 62
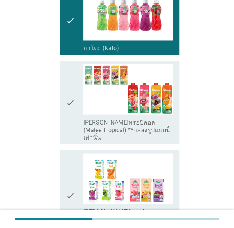
scroll to position [291, 0]
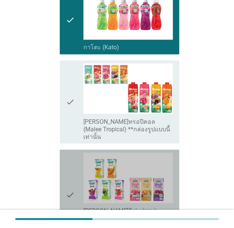
click at [71, 168] on icon "check" at bounding box center [70, 194] width 9 height 85
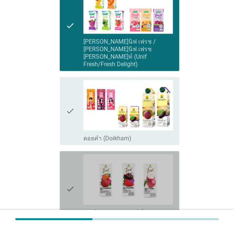
click at [71, 154] on icon "check" at bounding box center [70, 189] width 9 height 70
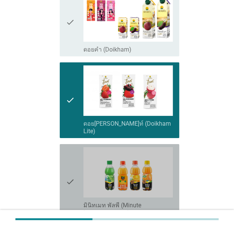
click at [72, 147] on icon "check" at bounding box center [70, 182] width 9 height 70
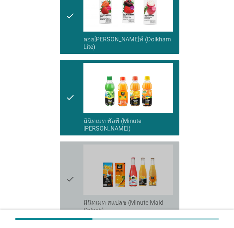
click at [76, 144] on div "check" at bounding box center [75, 179] width 18 height 70
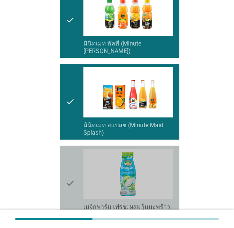
click at [76, 148] on div "check" at bounding box center [75, 183] width 18 height 70
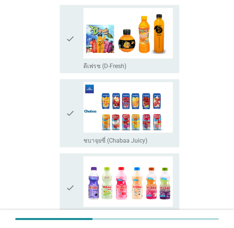
scroll to position [971, 0]
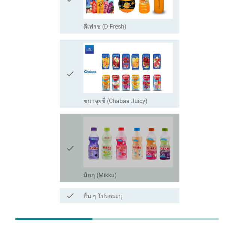
click at [75, 117] on div "check" at bounding box center [75, 148] width 18 height 62
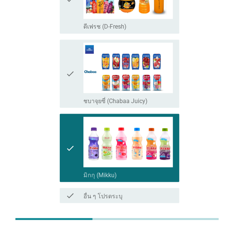
click at [154, 225] on div "ต่อไป" at bounding box center [159, 229] width 21 height 9
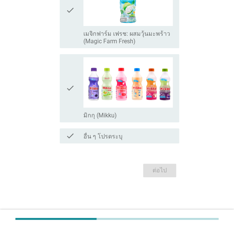
scroll to position [0, 0]
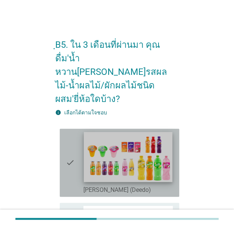
click at [91, 132] on img at bounding box center [128, 157] width 89 height 50
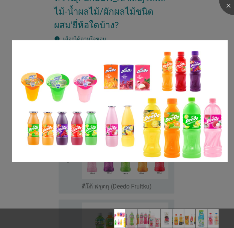
scroll to position [71, 0]
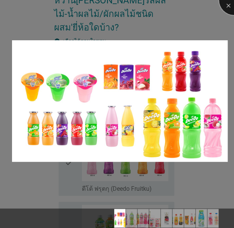
click at [231, 3] on div at bounding box center [234, 0] width 30 height 30
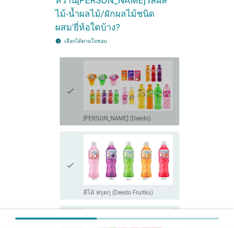
click at [80, 95] on div "check check_box_outline_blank [PERSON_NAME] (Deedo)" at bounding box center [120, 91] width 120 height 68
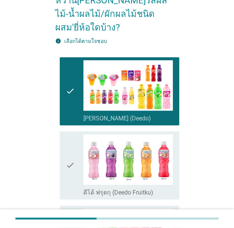
click at [77, 145] on div "check" at bounding box center [75, 165] width 18 height 62
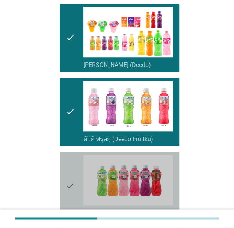
click at [70, 158] on icon "check" at bounding box center [70, 186] width 9 height 62
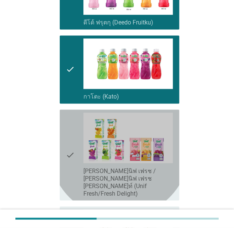
click at [66, 142] on icon "check" at bounding box center [70, 154] width 9 height 85
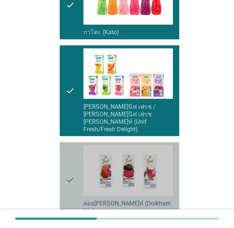
click at [69, 145] on icon "check" at bounding box center [70, 180] width 9 height 70
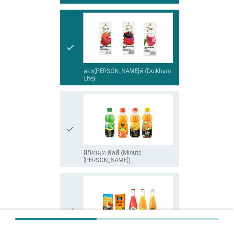
scroll to position [445, 0]
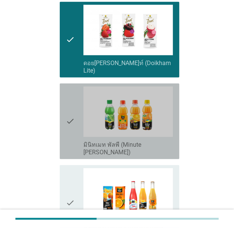
click at [71, 91] on icon "check" at bounding box center [70, 121] width 9 height 70
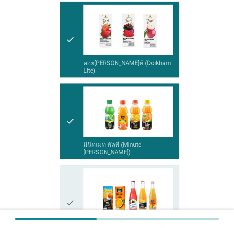
click at [71, 168] on icon "check" at bounding box center [70, 203] width 9 height 70
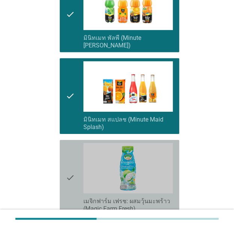
click at [70, 143] on icon "check" at bounding box center [70, 178] width 9 height 70
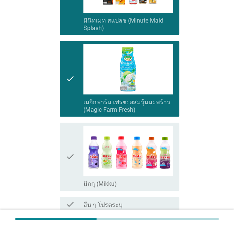
scroll to position [651, 0]
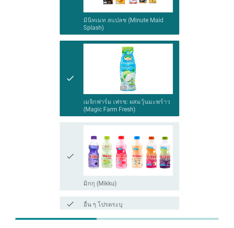
click at [68, 140] on div "check check_box มิกกุ (Mikku)" at bounding box center [117, 156] width 124 height 74
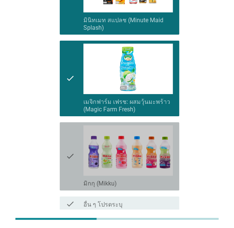
click at [66, 125] on icon "check" at bounding box center [70, 156] width 9 height 62
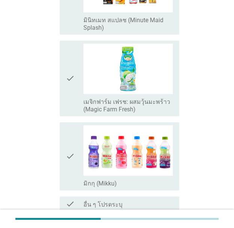
scroll to position [0, 0]
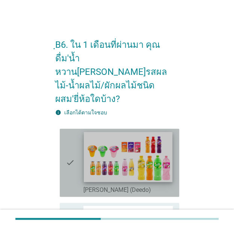
click at [97, 133] on img at bounding box center [128, 157] width 89 height 50
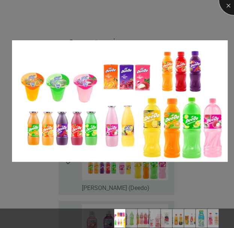
click at [227, 9] on div at bounding box center [234, 0] width 30 height 30
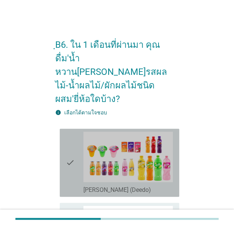
click at [74, 165] on icon "check" at bounding box center [70, 163] width 9 height 62
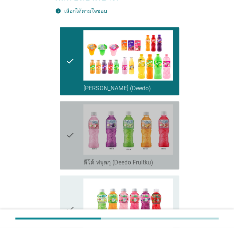
click at [75, 123] on div "check" at bounding box center [75, 135] width 18 height 62
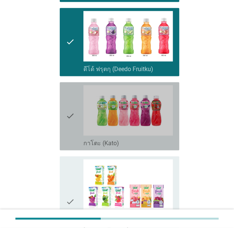
click at [76, 111] on div "check" at bounding box center [75, 116] width 18 height 62
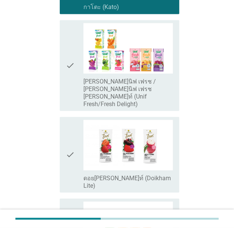
click at [74, 123] on icon "check" at bounding box center [70, 155] width 9 height 70
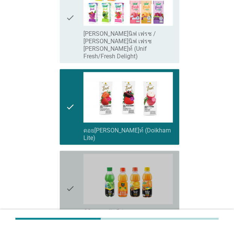
click at [69, 154] on icon "check" at bounding box center [70, 189] width 9 height 70
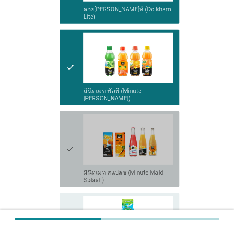
click at [70, 114] on icon "check" at bounding box center [70, 149] width 9 height 70
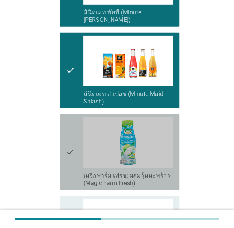
click at [69, 119] on icon "check" at bounding box center [70, 152] width 9 height 70
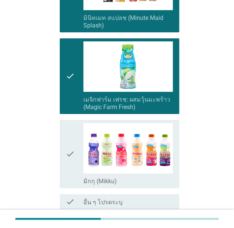
scroll to position [660, 0]
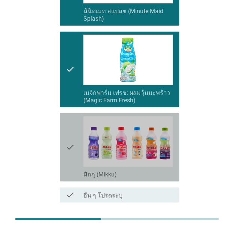
click at [69, 124] on icon "check" at bounding box center [70, 147] width 9 height 62
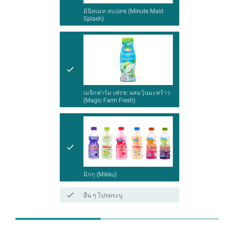
click at [146, 223] on button "ต่อไป" at bounding box center [159, 230] width 33 height 14
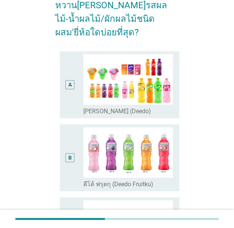
scroll to position [67, 0]
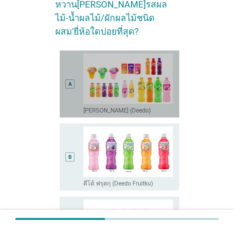
click at [80, 88] on div "A" at bounding box center [75, 83] width 18 height 61
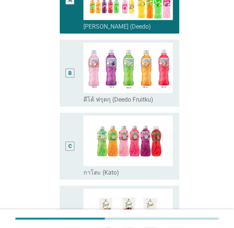
click at [80, 145] on div "C" at bounding box center [75, 145] width 18 height 61
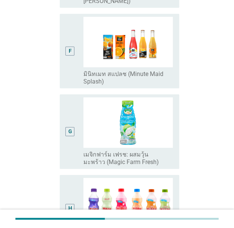
scroll to position [590, 0]
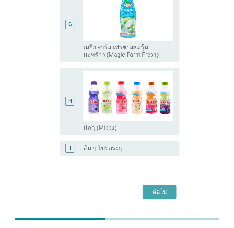
click at [157, 185] on button "ต่อไป" at bounding box center [159, 192] width 33 height 14
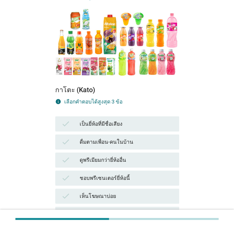
scroll to position [147, 0]
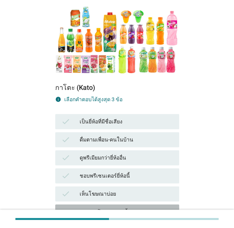
click at [73, 204] on div "check แพคเกจโดดเด่นบนชั้นวาง" at bounding box center [117, 211] width 124 height 15
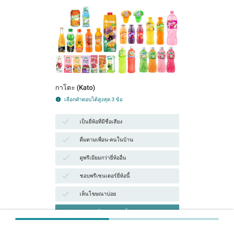
click at [73, 204] on div "check แพคเกจโดดเด่นบนชั้นวาง" at bounding box center [117, 211] width 124 height 15
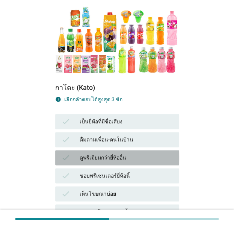
click at [88, 153] on div "ดูพรีเมียมกว่ายี่ห้ออื่น" at bounding box center [126, 157] width 93 height 9
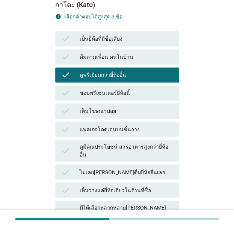
scroll to position [232, 0]
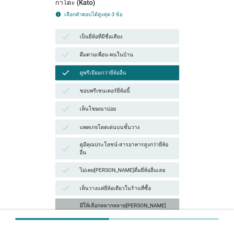
click at [71, 201] on div "check" at bounding box center [70, 213] width 19 height 24
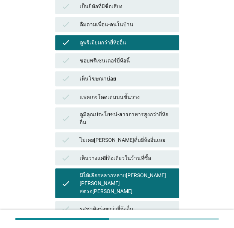
scroll to position [266, 0]
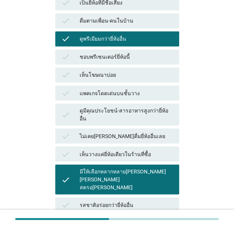
click at [72, 218] on div "check" at bounding box center [70, 222] width 19 height 9
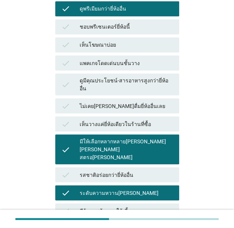
click at [72, 224] on div "check" at bounding box center [70, 228] width 19 height 9
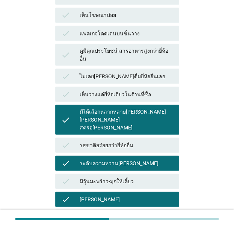
click at [70, 209] on div "check บรรจุภัณฑ์สวยงาม (สีสัน การออกแบบ)" at bounding box center [117, 216] width 124 height 15
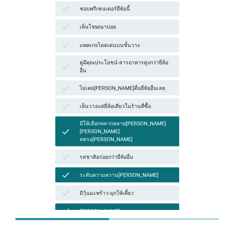
scroll to position [313, 0]
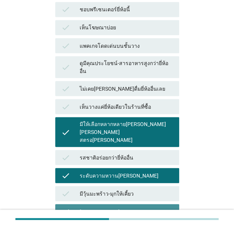
click at [73, 207] on div "check" at bounding box center [70, 211] width 19 height 9
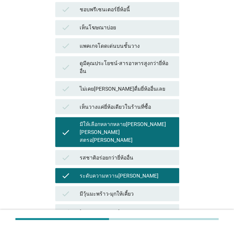
click at [74, 222] on div "check บรรจุภัณฑ์สวยงาม (สีสัน การออกแบบ)" at bounding box center [117, 229] width 124 height 15
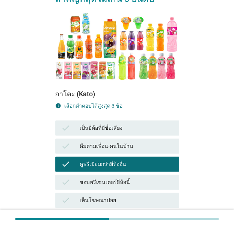
scroll to position [478, 0]
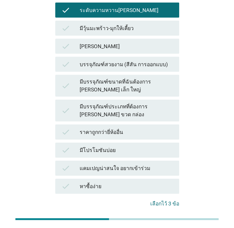
click at [150, 221] on button "คำถามต่อไป" at bounding box center [159, 228] width 40 height 14
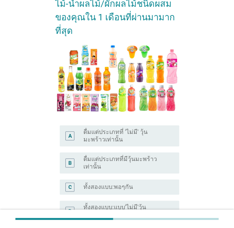
scroll to position [85, 0]
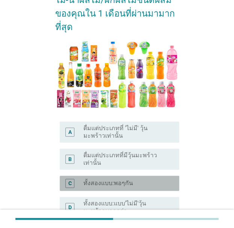
click at [103, 179] on label "ทั้งสองแบบ:พอๆกัน" at bounding box center [108, 183] width 50 height 8
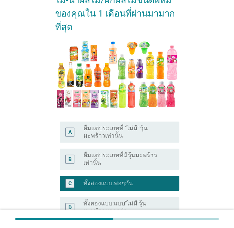
scroll to position [169, 0]
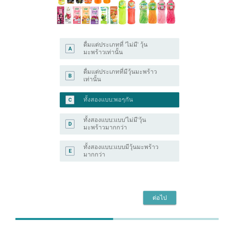
click at [158, 193] on div "ต่อไป" at bounding box center [159, 197] width 21 height 9
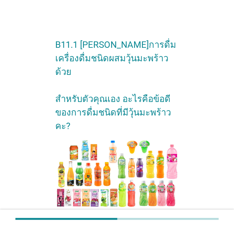
scroll to position [45, 0]
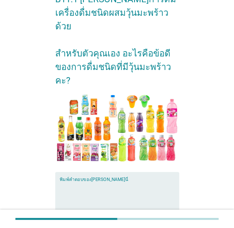
click at [127, 181] on textarea "พิมพ์คำตอบของคุณ ที่นี่" at bounding box center [120, 200] width 120 height 39
type textarea ","
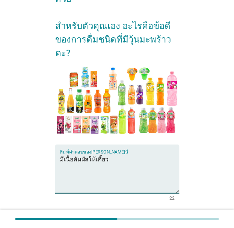
scroll to position [74, 0]
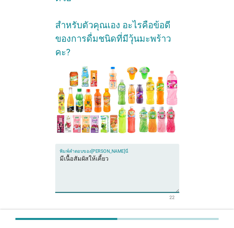
click at [123, 153] on textarea "มีเนื้อสัมผัสให้เคี้ยว" at bounding box center [120, 172] width 120 height 39
type textarea "มีเนื้อสัมผัสให้เคี้ยว แถมอร่อยด้วย"
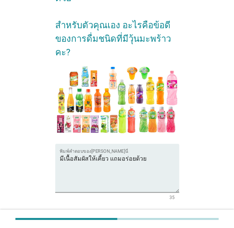
click at [157, 222] on div "ต่อไป" at bounding box center [159, 226] width 21 height 9
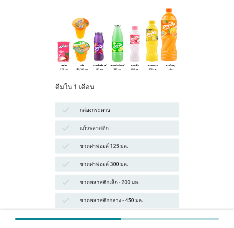
scroll to position [80, 0]
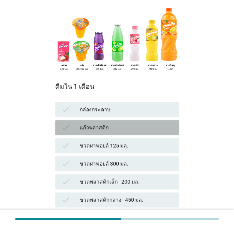
click at [86, 123] on div "แก้วพลาสติก" at bounding box center [126, 127] width 93 height 9
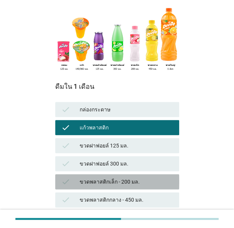
click at [80, 174] on div "check ขวดพลาสติกเล็ก - 200 มล." at bounding box center [117, 181] width 124 height 15
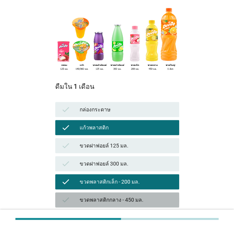
click at [80, 192] on div "check ขวดพลาสติกกลาง - 450 มล." at bounding box center [117, 199] width 124 height 15
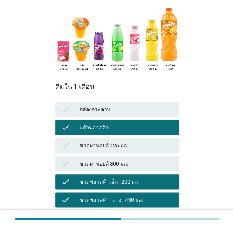
scroll to position [143, 0]
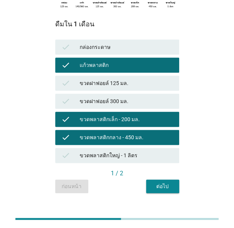
click at [151, 180] on div "B11.2 ใน 1 เดือนที่ผ่านมา คุณดื่ม[PERSON_NAME]ในรูปแบบใดบ้าง ดื่มใน 1 เดือน che…" at bounding box center [117, 41] width 136 height 318
click at [153, 182] on div "ต่อไป" at bounding box center [162, 186] width 21 height 8
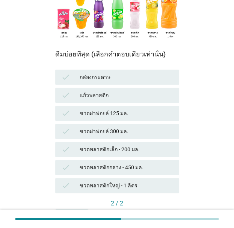
scroll to position [114, 0]
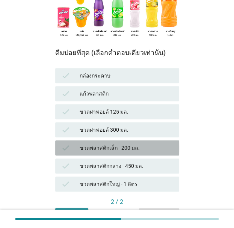
click at [114, 143] on div "ขวดพลาสติกเล็ก - 200 มล." at bounding box center [126, 147] width 93 height 9
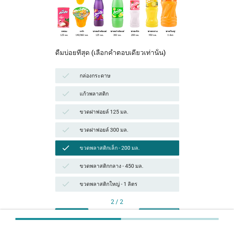
click at [159, 208] on button "คำถามต่อไป" at bounding box center [159, 215] width 40 height 14
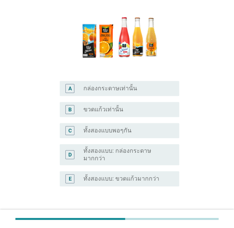
scroll to position [85, 0]
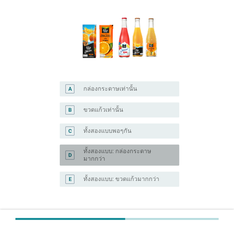
click at [91, 152] on label "ทั้งสองแบบ: กล่องกระดาษมากกว่า" at bounding box center [124, 154] width 83 height 15
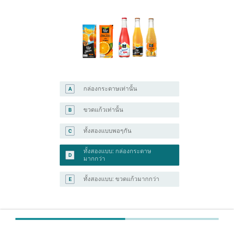
scroll to position [137, 0]
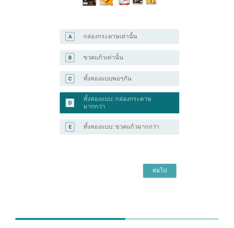
click at [151, 171] on div "ต่อไป" at bounding box center [159, 170] width 21 height 9
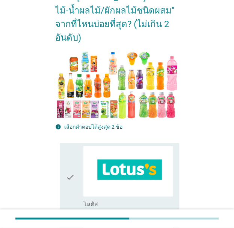
scroll to position [101, 0]
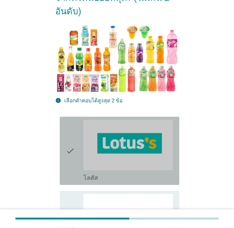
click at [99, 173] on div "check_box_outline_blank โลตัส" at bounding box center [127, 177] width 89 height 9
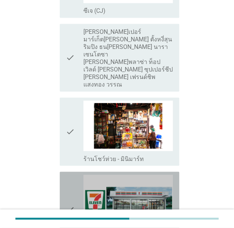
click at [71, 174] on icon "check" at bounding box center [70, 209] width 9 height 70
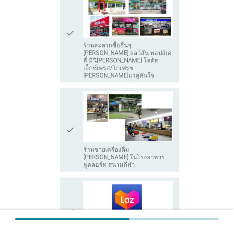
scroll to position [1464, 0]
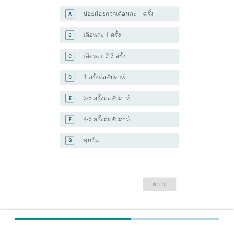
scroll to position [173, 0]
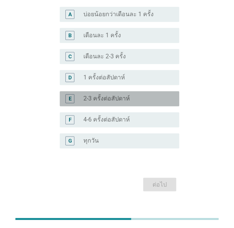
click at [80, 94] on div "E" at bounding box center [75, 98] width 18 height 9
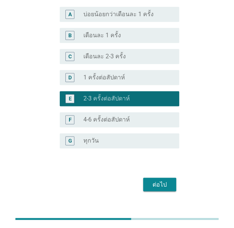
click at [152, 175] on div "ต่อไป" at bounding box center [117, 184] width 124 height 18
click at [152, 180] on div "ต่อไป" at bounding box center [159, 184] width 21 height 9
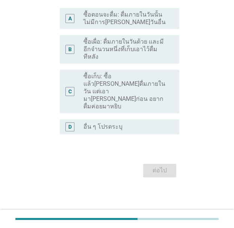
scroll to position [0, 0]
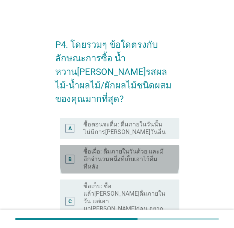
click at [100, 148] on label "ซื้อเผื่อ: ดื่มภายในวันด้วย และมีอีกจำนวนหนึ่งที่เก็บเอาไว้ดื่มทีหลัง" at bounding box center [124, 159] width 83 height 23
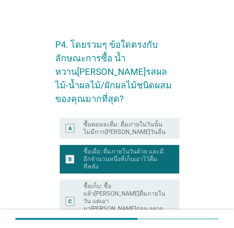
scroll to position [74, 0]
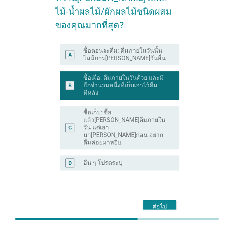
drag, startPoint x: 151, startPoint y: 161, endPoint x: 154, endPoint y: 172, distance: 11.1
click at [154, 197] on div "ต่อไป" at bounding box center [117, 206] width 124 height 18
click at [154, 202] on div "ต่อไป" at bounding box center [159, 206] width 21 height 9
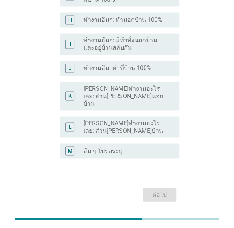
scroll to position [259, 0]
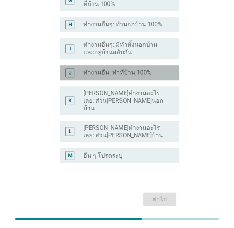
click at [103, 65] on div "J radio_button_unchecked ทำงานอื่น: ทำที่บ้าน 100%" at bounding box center [120, 72] width 120 height 15
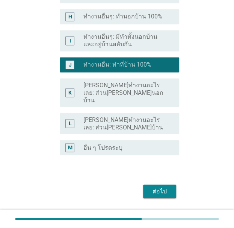
scroll to position [272, 0]
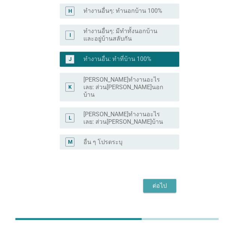
click at [157, 181] on div "ต่อไป" at bounding box center [159, 185] width 21 height 9
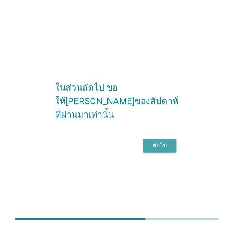
click at [158, 152] on button "ต่อไป" at bounding box center [159, 146] width 33 height 14
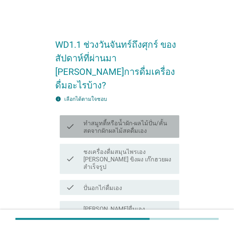
click at [83, 118] on div "check" at bounding box center [75, 126] width 18 height 17
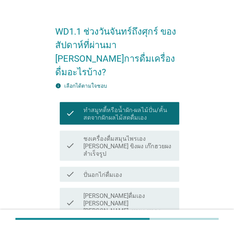
scroll to position [14, 0]
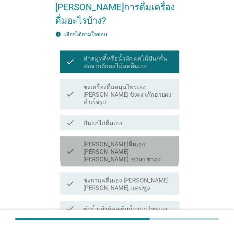
click at [81, 139] on div "check" at bounding box center [75, 151] width 18 height 24
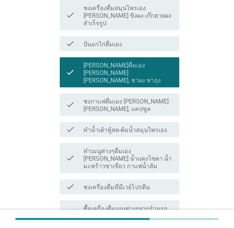
scroll to position [147, 0]
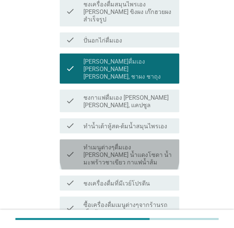
click at [80, 142] on div "check" at bounding box center [75, 154] width 18 height 24
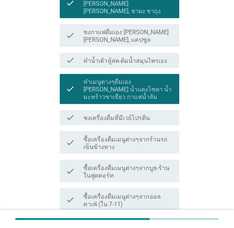
scroll to position [214, 0]
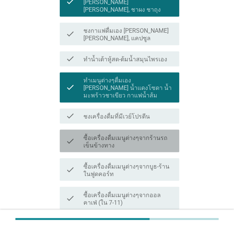
click at [77, 132] on div "check" at bounding box center [75, 140] width 18 height 17
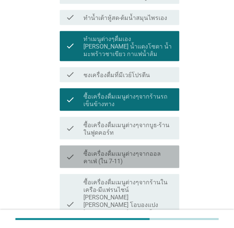
click at [75, 148] on div "check" at bounding box center [75, 156] width 18 height 17
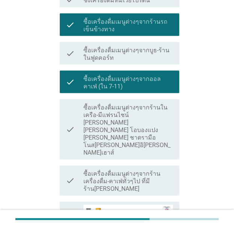
scroll to position [360, 0]
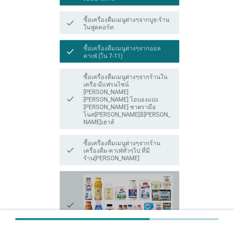
click at [71, 174] on icon "check" at bounding box center [70, 205] width 9 height 62
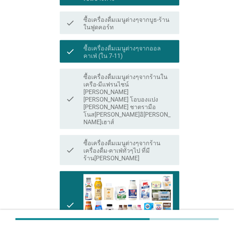
scroll to position [434, 0]
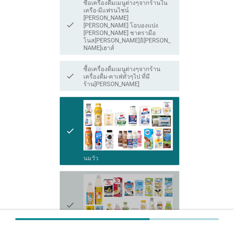
click at [76, 174] on div "check" at bounding box center [75, 205] width 18 height 62
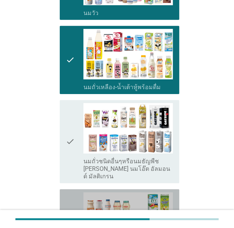
click at [75, 192] on div "check" at bounding box center [75, 223] width 18 height 62
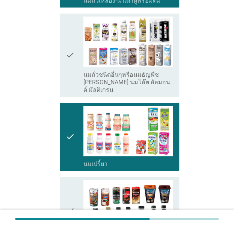
scroll to position [672, 0]
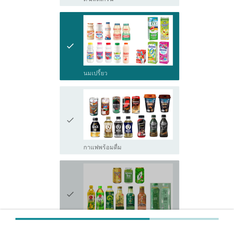
click at [76, 163] on div "check" at bounding box center [75, 194] width 18 height 62
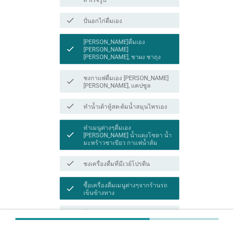
scroll to position [0, 0]
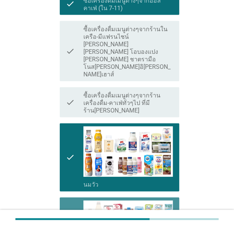
click at [74, 200] on icon "check" at bounding box center [70, 231] width 9 height 62
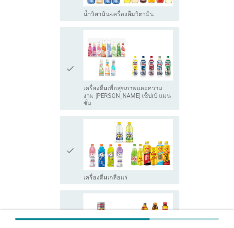
scroll to position [1235, 0]
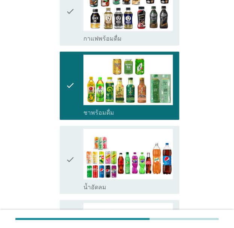
scroll to position [860, 0]
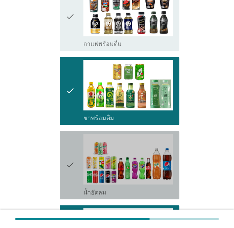
click at [79, 134] on div "check" at bounding box center [75, 165] width 18 height 62
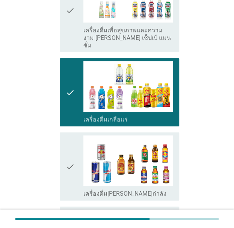
scroll to position [1387, 0]
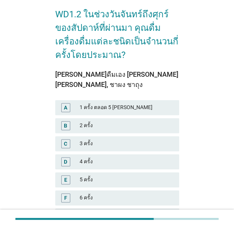
scroll to position [31, 0]
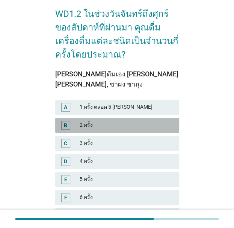
click at [84, 121] on div "2 ครั้ง" at bounding box center [126, 125] width 93 height 9
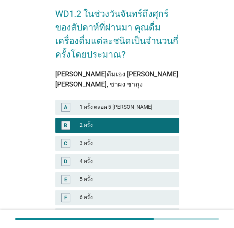
scroll to position [167, 0]
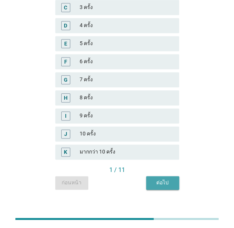
click at [146, 176] on button "ต่อไป" at bounding box center [162, 183] width 33 height 14
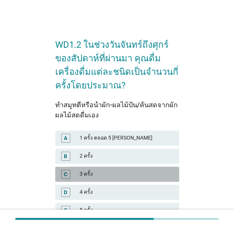
click at [95, 172] on div "3 ครั้ง" at bounding box center [126, 174] width 93 height 9
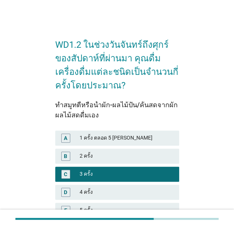
scroll to position [177, 0]
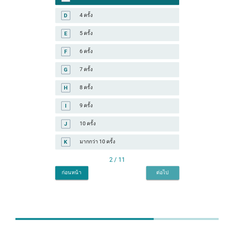
click at [158, 175] on div "ต่อไป" at bounding box center [162, 172] width 21 height 8
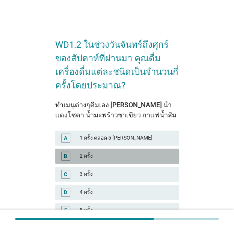
click at [70, 154] on div "B" at bounding box center [65, 155] width 9 height 9
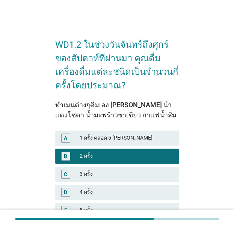
scroll to position [177, 0]
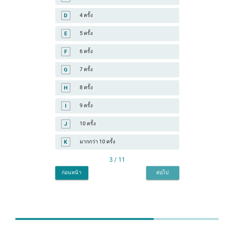
click at [164, 177] on button "ต่อไป" at bounding box center [162, 173] width 33 height 14
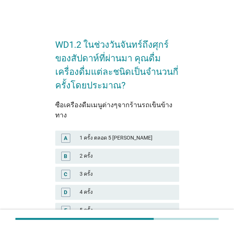
click at [87, 133] on div "A 1 ครั้ง ตลอด 5 [PERSON_NAME]" at bounding box center [117, 137] width 124 height 15
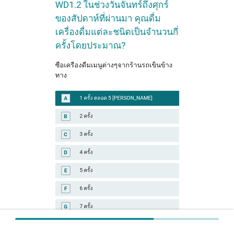
scroll to position [167, 0]
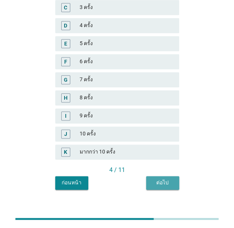
click at [168, 176] on button "ต่อไป" at bounding box center [162, 183] width 33 height 14
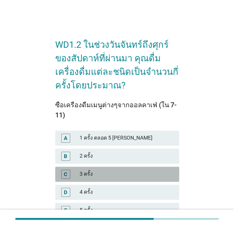
click at [105, 174] on div "3 ครั้ง" at bounding box center [126, 174] width 93 height 9
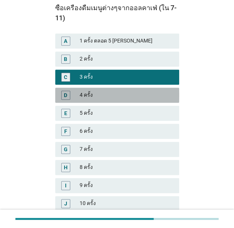
click at [85, 89] on div "D 4 ครั้ง" at bounding box center [117, 95] width 124 height 15
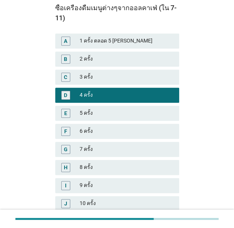
scroll to position [177, 0]
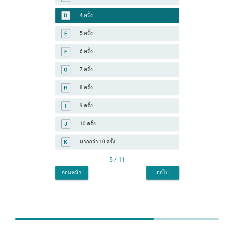
click at [148, 163] on div "5 / 11" at bounding box center [117, 159] width 124 height 9
click at [150, 170] on button "ต่อไป" at bounding box center [162, 173] width 33 height 14
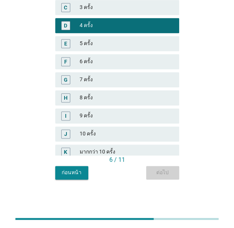
scroll to position [0, 0]
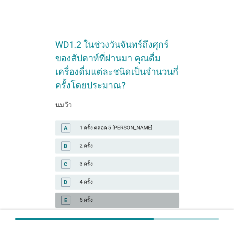
click at [90, 196] on div "5 ครั้ง" at bounding box center [126, 199] width 93 height 9
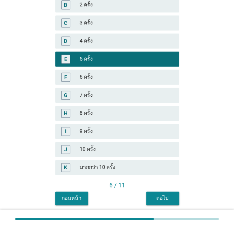
scroll to position [167, 0]
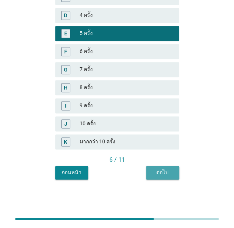
click at [152, 167] on button "ต่อไป" at bounding box center [162, 173] width 33 height 14
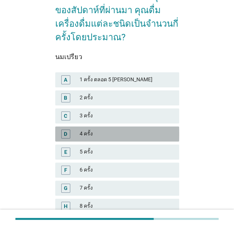
click at [87, 130] on div "4 ครั้ง" at bounding box center [126, 133] width 93 height 9
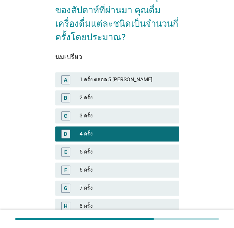
scroll to position [167, 0]
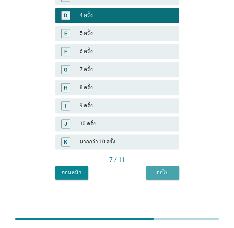
click at [156, 170] on div "ต่อไป" at bounding box center [162, 172] width 21 height 8
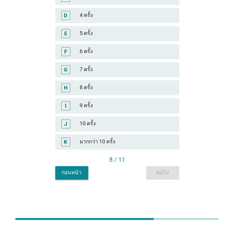
scroll to position [0, 0]
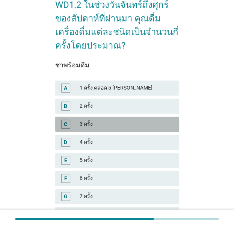
click at [83, 124] on div "3 ครั้ง" at bounding box center [126, 124] width 93 height 9
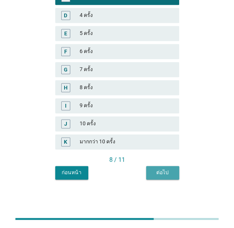
click at [157, 168] on div "ต่อไป" at bounding box center [162, 172] width 21 height 8
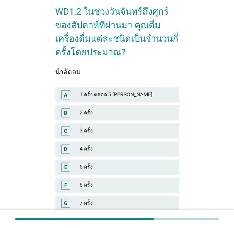
scroll to position [36, 0]
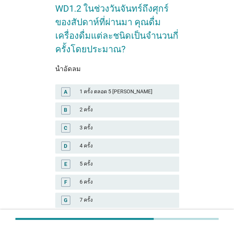
click at [94, 117] on div "B 2 ครั้ง" at bounding box center [117, 110] width 127 height 18
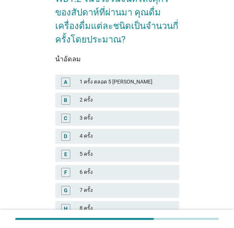
scroll to position [46, 0]
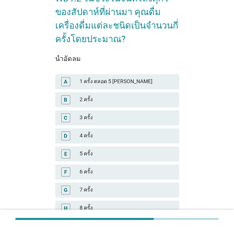
click at [89, 109] on div "C 3 ครั้ง" at bounding box center [117, 118] width 127 height 18
click at [84, 101] on div "2 ครั้ง" at bounding box center [126, 99] width 93 height 9
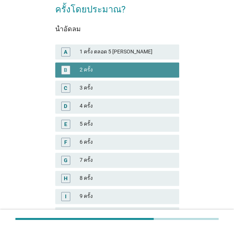
scroll to position [167, 0]
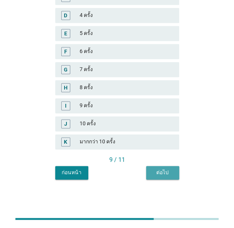
click at [157, 171] on div "ต่อไป" at bounding box center [162, 172] width 21 height 8
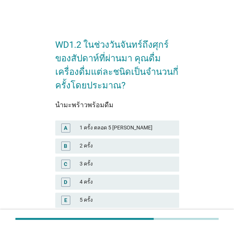
click at [102, 171] on div "C 3 ครั้ง" at bounding box center [117, 164] width 127 height 18
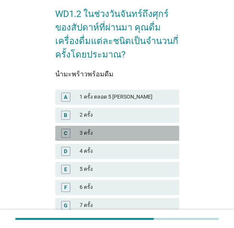
click at [92, 139] on div "C 3 ครั้ง" at bounding box center [117, 133] width 124 height 15
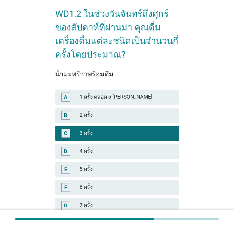
scroll to position [167, 0]
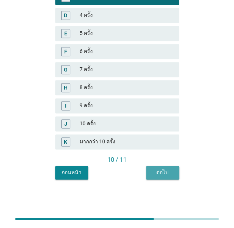
click at [157, 169] on div "ต่อไป" at bounding box center [162, 172] width 21 height 8
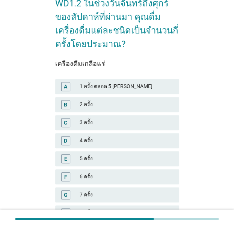
scroll to position [44, 0]
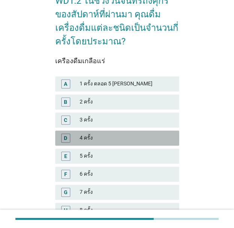
click at [88, 136] on div "4 ครั้ง" at bounding box center [126, 137] width 93 height 9
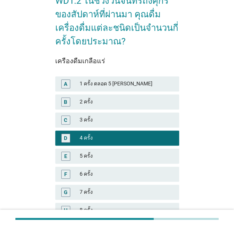
scroll to position [167, 0]
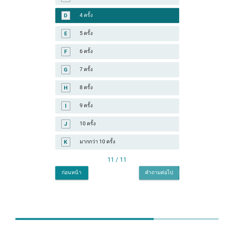
click at [145, 175] on button "คำถามต่อไป" at bounding box center [159, 173] width 40 height 14
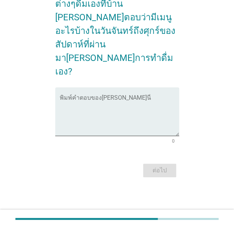
scroll to position [0, 0]
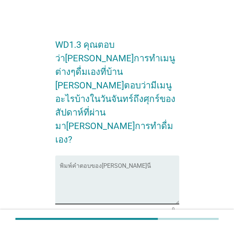
click at [95, 155] on div "พิมพ์คำตอบของ[PERSON_NAME]นี่" at bounding box center [120, 179] width 120 height 48
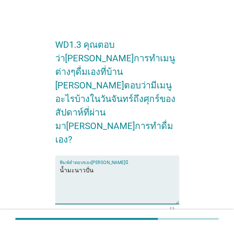
type textarea "น้ำมะนาวปั่น"
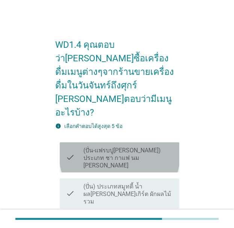
click at [80, 145] on div "check" at bounding box center [75, 157] width 18 height 24
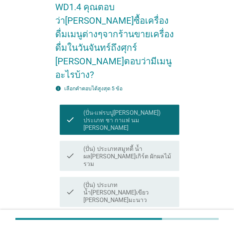
scroll to position [44, 0]
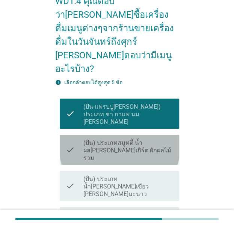
click at [74, 138] on icon "check" at bounding box center [70, 150] width 9 height 24
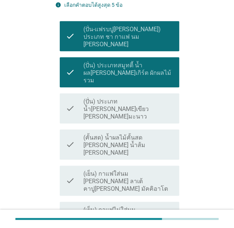
scroll to position [122, 0]
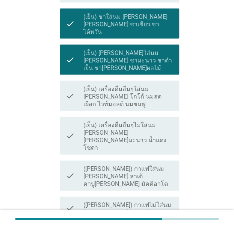
scroll to position [440, 0]
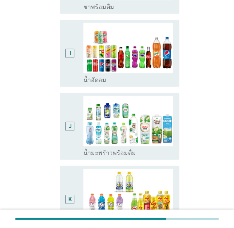
scroll to position [0, 0]
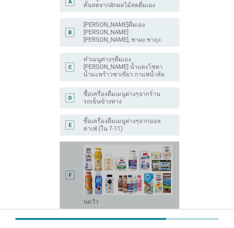
click at [80, 155] on div "F" at bounding box center [75, 174] width 18 height 61
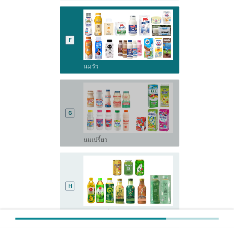
click at [74, 123] on div "G" at bounding box center [70, 112] width 9 height 61
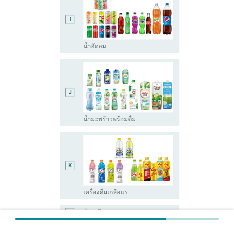
scroll to position [552, 0]
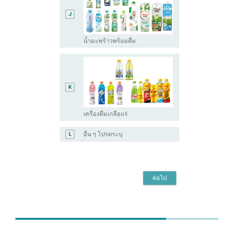
click at [148, 171] on button "ต่อไป" at bounding box center [159, 178] width 33 height 14
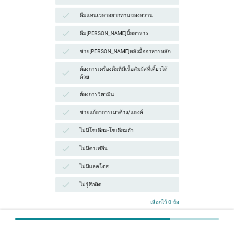
scroll to position [0, 0]
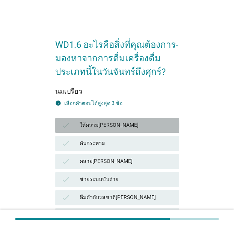
click at [75, 126] on div "check" at bounding box center [70, 125] width 19 height 9
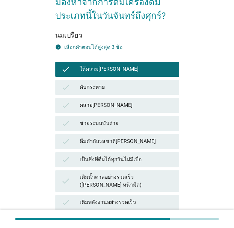
scroll to position [59, 0]
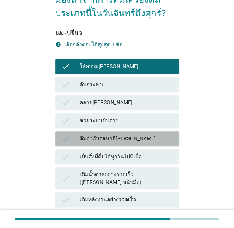
click at [76, 134] on div "check" at bounding box center [70, 138] width 19 height 9
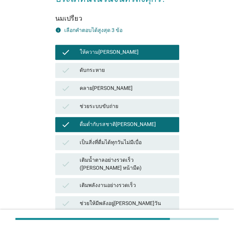
click at [77, 142] on div "check" at bounding box center [70, 142] width 19 height 9
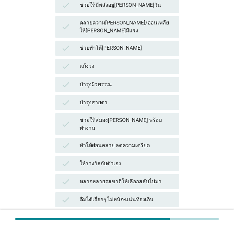
scroll to position [248, 0]
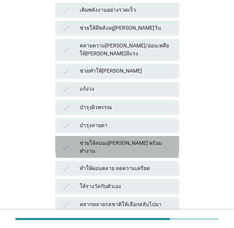
click at [74, 139] on div "check" at bounding box center [70, 147] width 19 height 16
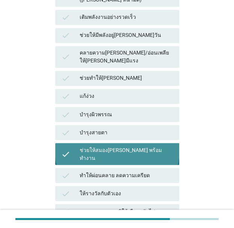
click at [94, 143] on div "check ช่วยให้สมอง[PERSON_NAME] พร้อมทำงาน" at bounding box center [117, 154] width 124 height 22
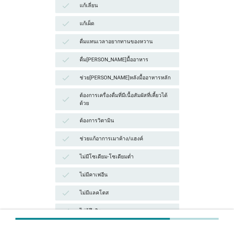
scroll to position [578, 0]
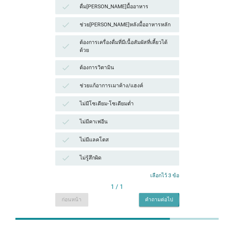
click at [151, 193] on button "คำถามต่อไป" at bounding box center [159, 200] width 40 height 14
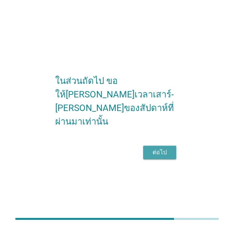
click at [150, 148] on div "ต่อไป" at bounding box center [159, 152] width 21 height 9
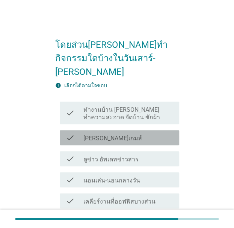
click at [103, 135] on label "[PERSON_NAME]เกมส์" at bounding box center [112, 139] width 59 height 8
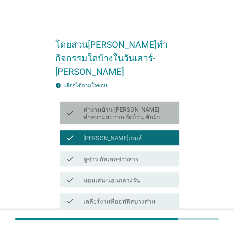
click at [92, 106] on label "ทำงานบ้าน [PERSON_NAME] ทำความสะอาด จัดบ้าน ซักผ้า" at bounding box center [127, 113] width 89 height 15
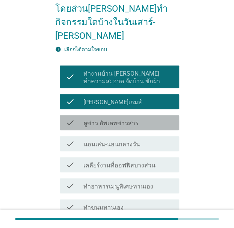
click at [88, 118] on div "check_box_outline_blank ดูข่าว อัพเดทข่าวสาร" at bounding box center [127, 122] width 89 height 9
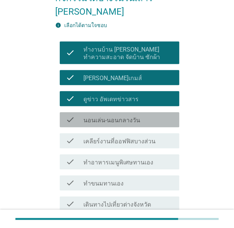
click at [85, 117] on label "นอนเล่น-นอนกลางวัน" at bounding box center [111, 121] width 57 height 8
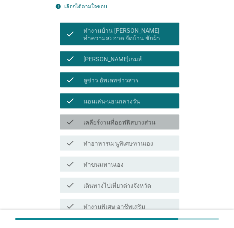
click at [80, 117] on div "check" at bounding box center [75, 121] width 18 height 9
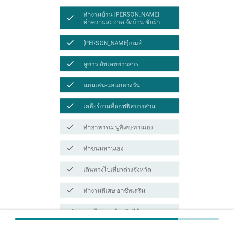
click at [79, 119] on div "check check_box_outline_blank ทำอาหารเมนูพิเศษทานเอง" at bounding box center [120, 126] width 120 height 15
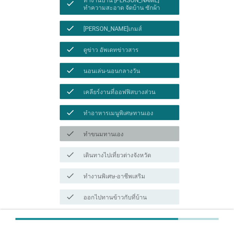
click at [78, 126] on div "check check_box_outline_blank ทำขนมทานเอง" at bounding box center [120, 133] width 120 height 15
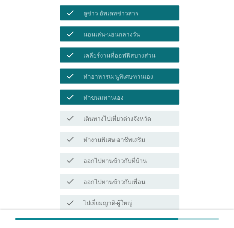
scroll to position [147, 0]
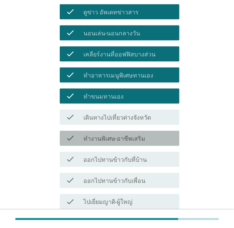
click at [76, 133] on div "check" at bounding box center [75, 137] width 18 height 9
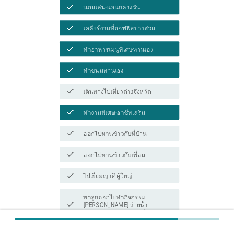
scroll to position [173, 0]
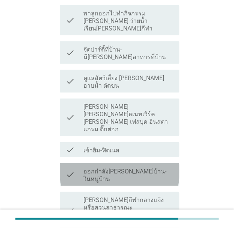
click at [78, 166] on div "check" at bounding box center [75, 174] width 18 height 17
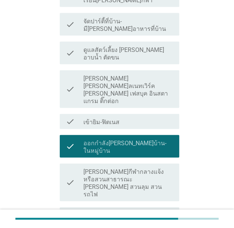
scroll to position [386, 0]
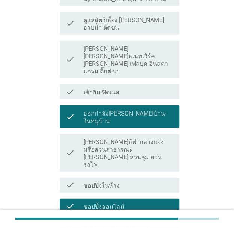
click at [77, 223] on div "check" at bounding box center [75, 227] width 18 height 9
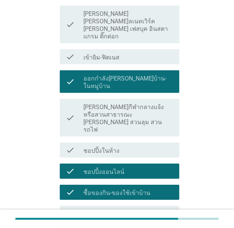
scroll to position [450, 0]
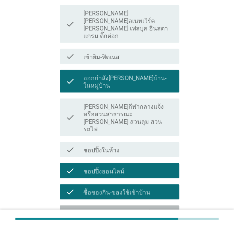
click at [77, 205] on div "check check_box_outline_blank ดูหนัง-[PERSON_NAME] ที่บ้าน" at bounding box center [120, 212] width 120 height 15
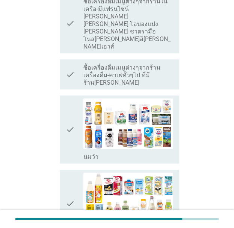
scroll to position [0, 0]
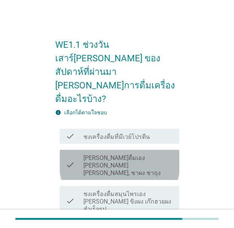
click at [92, 154] on label "[PERSON_NAME]ดื่มเอง [PERSON_NAME] [PERSON_NAME], ชาผง ชาถุง" at bounding box center [127, 165] width 89 height 23
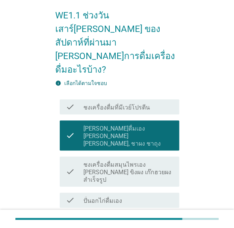
scroll to position [32, 0]
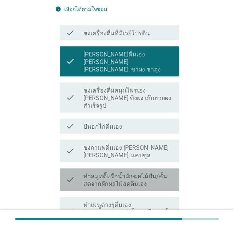
click at [79, 171] on div "check" at bounding box center [75, 179] width 18 height 17
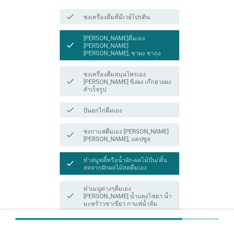
scroll to position [121, 0]
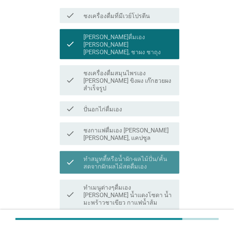
click at [77, 154] on div "check" at bounding box center [75, 162] width 18 height 17
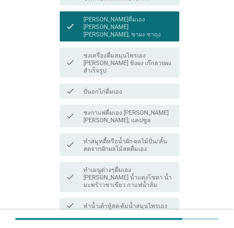
scroll to position [140, 0]
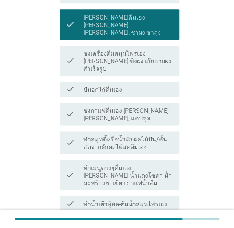
click at [76, 220] on div "check" at bounding box center [75, 228] width 18 height 17
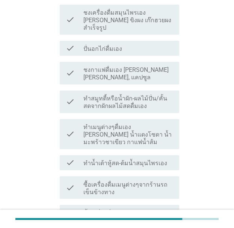
click at [77, 207] on div "check" at bounding box center [75, 215] width 18 height 17
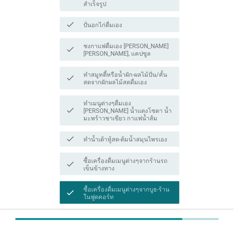
click at [76, 212] on div "check" at bounding box center [75, 220] width 18 height 17
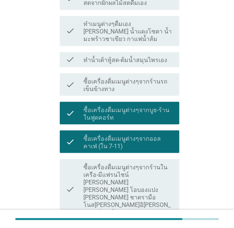
scroll to position [285, 0]
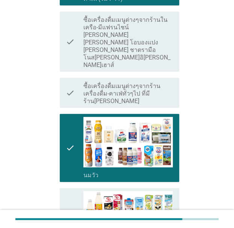
click at [74, 191] on div "check" at bounding box center [75, 222] width 18 height 62
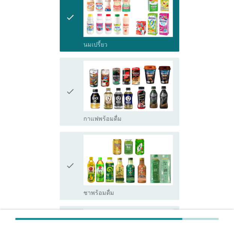
scroll to position [808, 0]
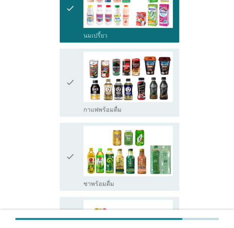
drag, startPoint x: 78, startPoint y: 103, endPoint x: 71, endPoint y: 91, distance: 13.3
click at [71, 120] on div "check check_box_outline_blank ชาพร้อมดื่ม" at bounding box center [117, 157] width 124 height 74
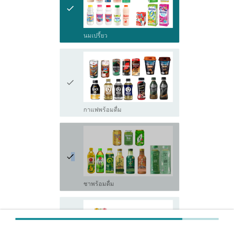
click at [71, 126] on icon "check" at bounding box center [70, 157] width 9 height 62
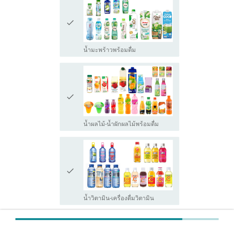
scroll to position [1387, 0]
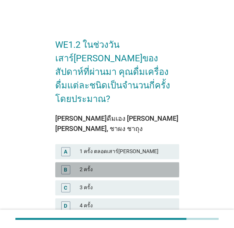
click at [78, 165] on div "B" at bounding box center [70, 169] width 19 height 9
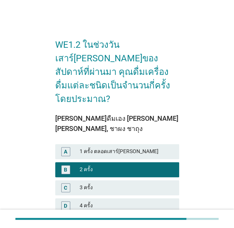
scroll to position [76, 0]
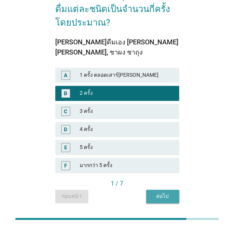
click at [158, 192] on div "ต่อไป" at bounding box center [162, 196] width 21 height 8
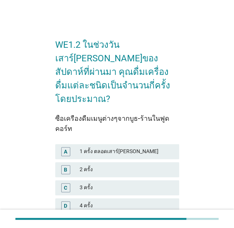
scroll to position [12, 0]
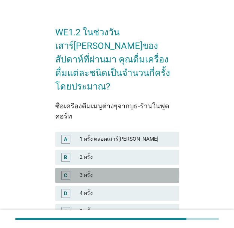
click at [88, 171] on div "3 ครั้ง" at bounding box center [126, 175] width 93 height 9
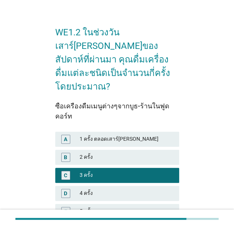
scroll to position [76, 0]
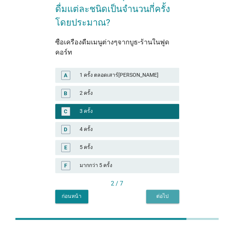
click at [150, 189] on button "ต่อไป" at bounding box center [162, 196] width 33 height 14
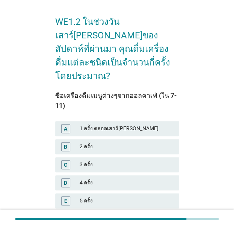
scroll to position [23, 0]
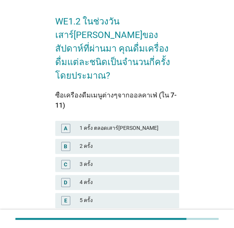
click at [70, 160] on div "C" at bounding box center [65, 164] width 9 height 9
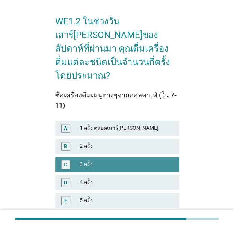
scroll to position [86, 0]
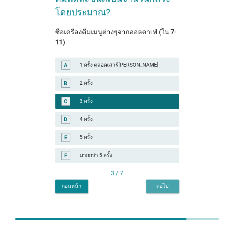
click at [147, 179] on button "ต่อไป" at bounding box center [162, 186] width 33 height 14
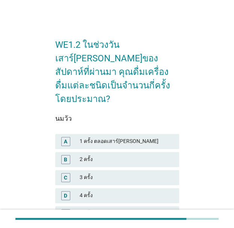
scroll to position [63, 0]
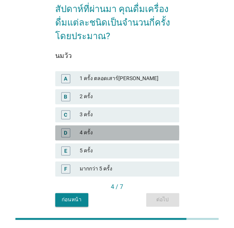
click at [89, 128] on div "4 ครั้ง" at bounding box center [126, 132] width 93 height 9
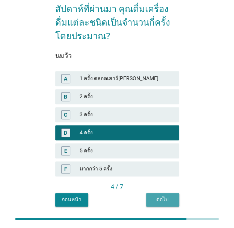
click at [156, 195] on div "ต่อไป" at bounding box center [162, 199] width 21 height 8
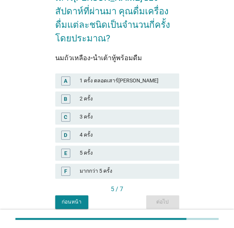
scroll to position [61, 0]
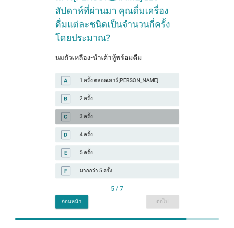
click at [86, 112] on div "3 ครั้ง" at bounding box center [126, 116] width 93 height 9
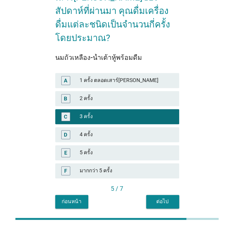
drag, startPoint x: 153, startPoint y: 180, endPoint x: 153, endPoint y: 186, distance: 5.7
click at [153, 186] on div "นมถั่วเหลือง-น้ำเต้าหู้พร้อมดื่ม A 1 ครั้ง ตลอดเสาร์[PERSON_NAME] B 2 ครั้ง C 3…" at bounding box center [117, 126] width 124 height 163
click at [153, 197] on div "ต่อไป" at bounding box center [162, 201] width 21 height 8
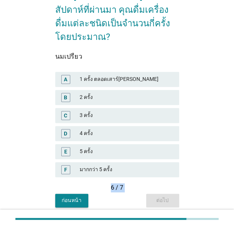
scroll to position [62, 0]
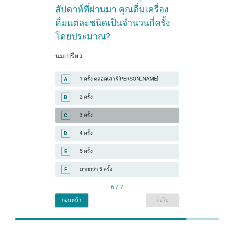
click at [89, 111] on div "3 ครั้ง" at bounding box center [126, 115] width 93 height 9
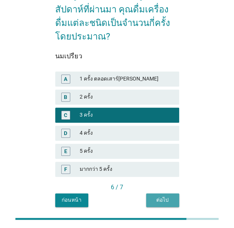
click at [150, 193] on button "ต่อไป" at bounding box center [162, 200] width 33 height 14
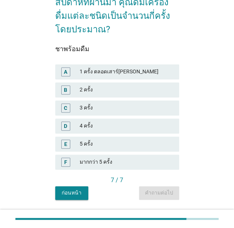
scroll to position [76, 0]
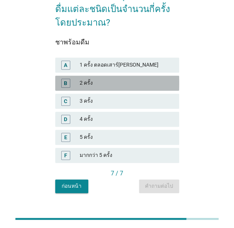
click at [80, 76] on div "B 2 ครั้ง" at bounding box center [117, 83] width 124 height 15
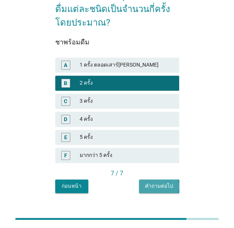
click at [147, 182] on div "คำถามต่อไป" at bounding box center [159, 186] width 28 height 8
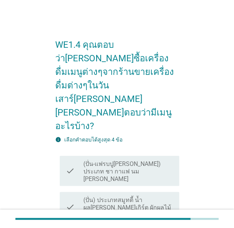
scroll to position [23, 0]
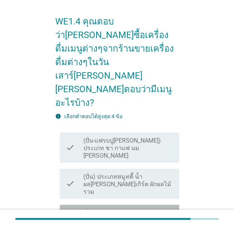
click at [121, 209] on label "(ปั่น) ประเภทน้ำ[PERSON_NAME]เขียว [PERSON_NAME]มะนาว" at bounding box center [127, 220] width 89 height 23
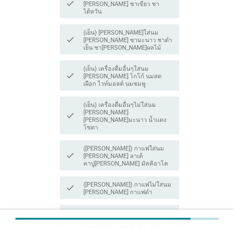
scroll to position [440, 0]
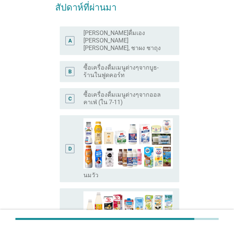
scroll to position [79, 0]
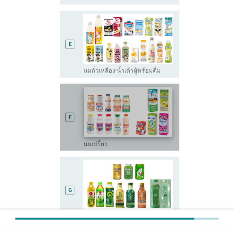
click at [119, 109] on img at bounding box center [128, 111] width 89 height 50
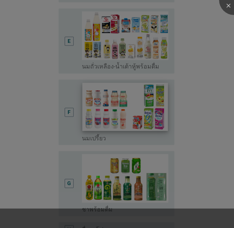
scroll to position [319, 0]
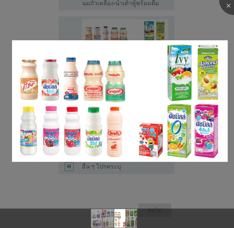
click at [226, 10] on div "2007dccd-dd93-4a53-8eaa-8ed29da815ba-Slide4.JPG (1280 × 720)" at bounding box center [117, 114] width 234 height 228
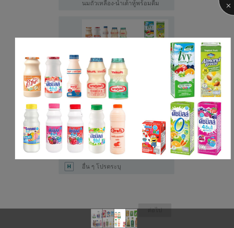
click at [226, 10] on div at bounding box center [234, 0] width 30 height 30
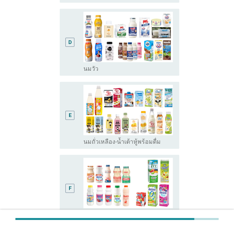
scroll to position [184, 0]
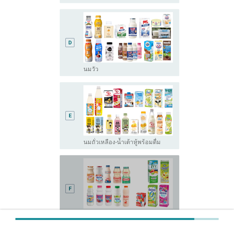
click at [65, 170] on div "F radio_button_unchecked นมเปรี้ยว" at bounding box center [120, 188] width 120 height 67
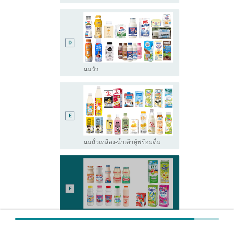
click at [65, 170] on div "F radio_button_checked นมเปรี้ยว" at bounding box center [120, 188] width 120 height 67
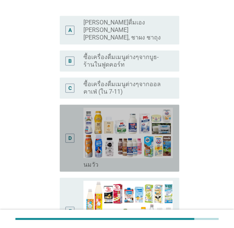
click at [68, 125] on div "D" at bounding box center [70, 137] width 9 height 61
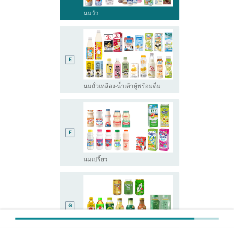
scroll to position [344, 0]
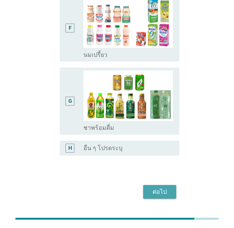
click at [153, 187] on div "ต่อไป" at bounding box center [159, 191] width 21 height 9
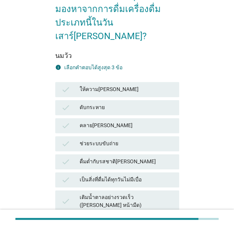
scroll to position [50, 0]
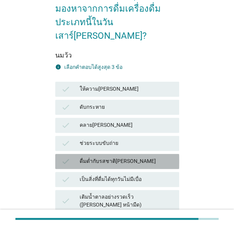
click at [86, 157] on div "ดื่มด่ำกับรสชาติ[PERSON_NAME]" at bounding box center [126, 161] width 93 height 9
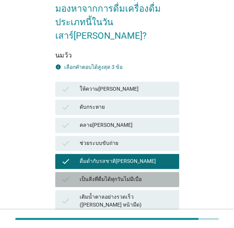
click at [88, 175] on div "เป็นสิ่งที่ดื่มได้ทุกวันไม่มีเบื่อ" at bounding box center [126, 179] width 93 height 9
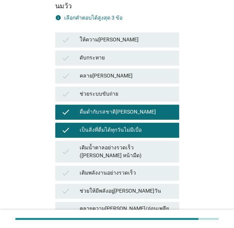
scroll to position [113, 0]
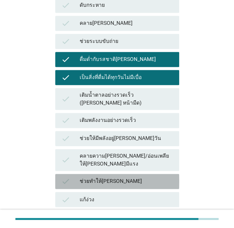
click at [84, 174] on div "check ช่วยทำให้[PERSON_NAME]" at bounding box center [117, 181] width 124 height 15
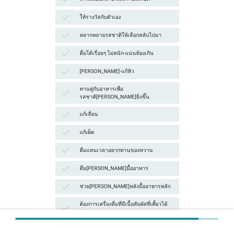
scroll to position [566, 0]
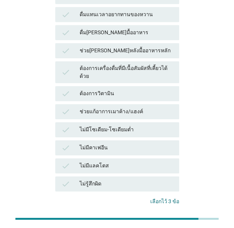
click at [156, 221] on div "คำถามต่อไป" at bounding box center [159, 225] width 28 height 8
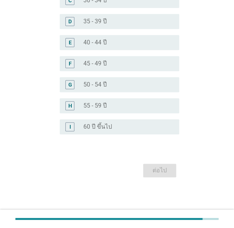
scroll to position [0, 0]
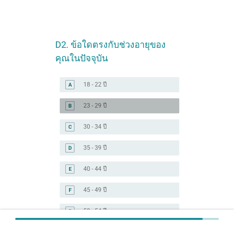
click at [93, 102] on label "23 - 29 ปี" at bounding box center [94, 106] width 23 height 8
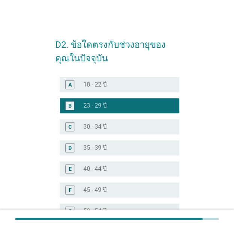
scroll to position [126, 0]
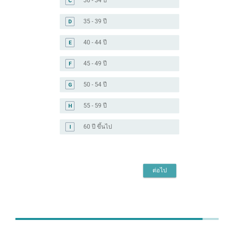
click at [155, 169] on div "ต่อไป" at bounding box center [159, 170] width 21 height 9
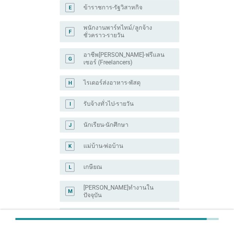
scroll to position [183, 0]
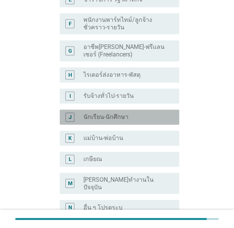
click at [97, 112] on div "radio_button_unchecked นักเรียน-นักศึกษา" at bounding box center [127, 116] width 89 height 9
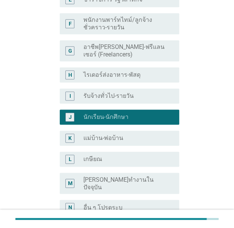
scroll to position [250, 0]
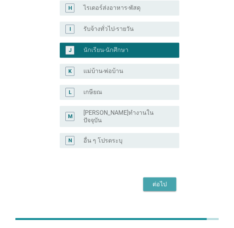
click at [147, 177] on button "ต่อไป" at bounding box center [159, 184] width 33 height 14
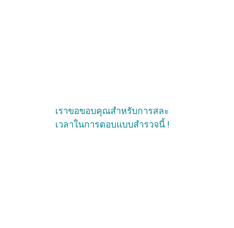
scroll to position [0, 0]
